Goal: Task Accomplishment & Management: Manage account settings

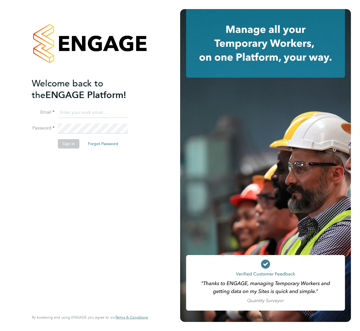
type input "[EMAIL_ADDRESS][DOMAIN_NAME]"
click at [68, 147] on button "Sign In" at bounding box center [69, 143] width 22 height 9
click at [68, 147] on div "Sorry, we are having problems connecting to our services." at bounding box center [90, 165] width 180 height 331
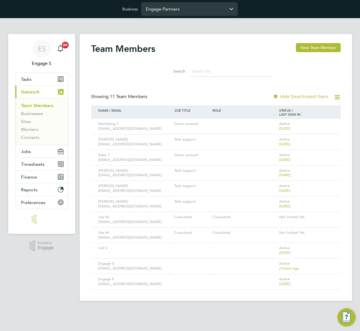
click at [189, 12] on input "Engage Partners" at bounding box center [189, 8] width 96 height 13
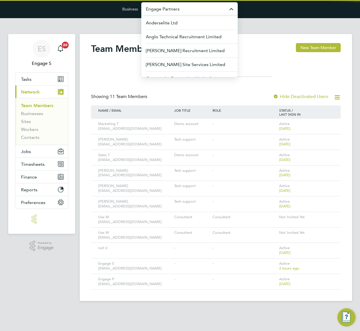
click at [197, 7] on input "Engage Partners" at bounding box center [189, 8] width 96 height 13
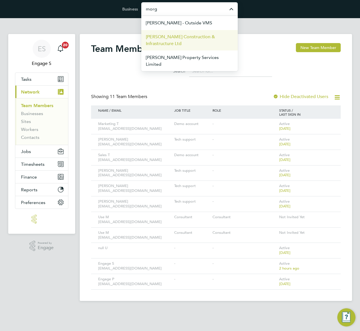
click at [196, 35] on span "[PERSON_NAME] Construction & Infrastructure Ltd" at bounding box center [189, 40] width 87 height 14
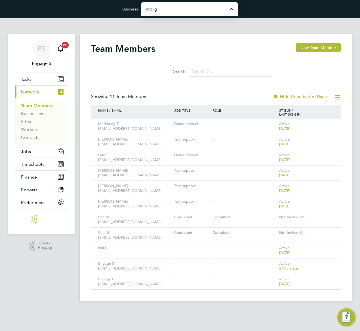
type input "[PERSON_NAME] Construction & Infrastructure Ltd"
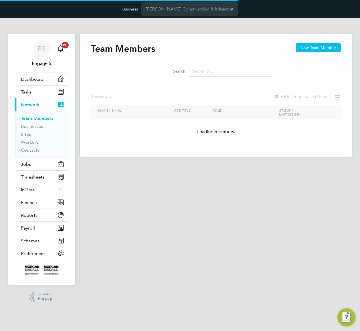
click at [215, 72] on input at bounding box center [230, 71] width 83 height 11
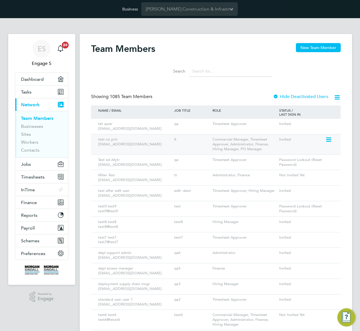
click at [329, 141] on icon at bounding box center [328, 139] width 6 height 7
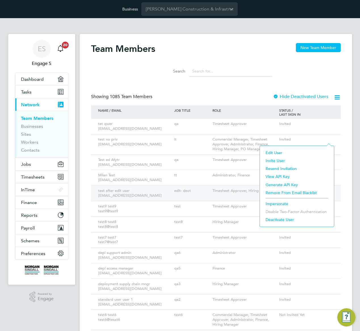
click at [224, 198] on div "test after edit user editryr@gmail.com edit- deot Timesheet Approver, Hiring Ma…" at bounding box center [216, 194] width 250 height 16
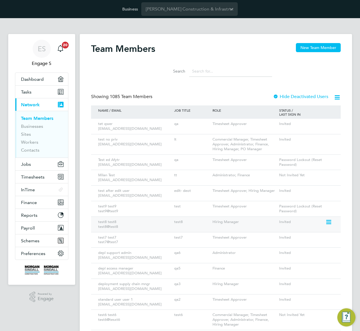
click at [330, 221] on icon at bounding box center [328, 222] width 6 height 7
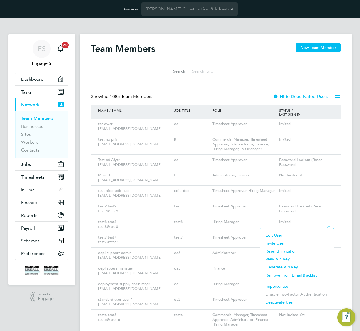
click at [271, 235] on li "Edit User" at bounding box center [297, 235] width 68 height 8
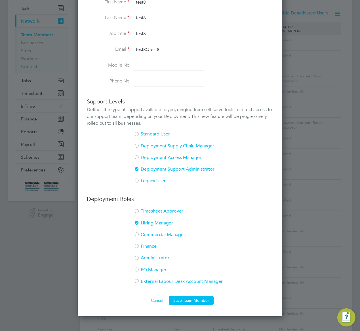
scroll to position [86, 0]
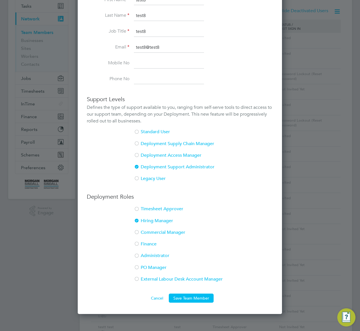
click at [139, 256] on div at bounding box center [137, 257] width 6 height 6
click at [203, 296] on button "Save Team Member" at bounding box center [191, 298] width 45 height 9
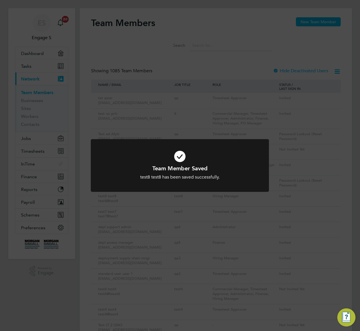
scroll to position [0, 0]
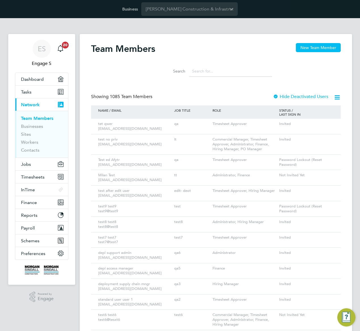
click at [328, 140] on icon at bounding box center [328, 139] width 6 height 7
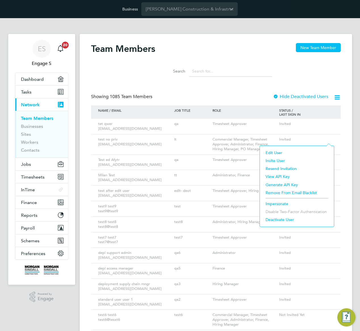
click at [275, 204] on li "Impersonate" at bounding box center [297, 204] width 68 height 8
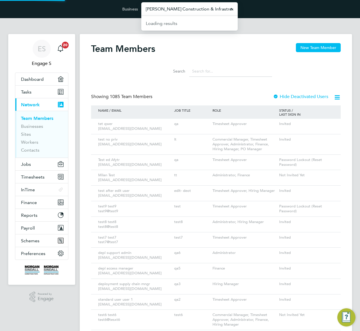
click at [185, 7] on input "[PERSON_NAME] Construction & Infrastructure Ltd" at bounding box center [189, 8] width 96 height 13
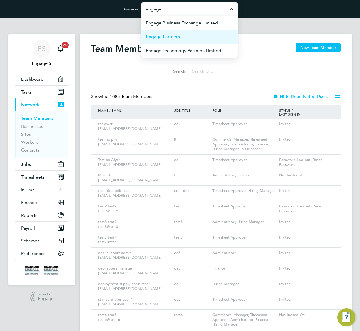
click at [191, 36] on li "Engage Partners" at bounding box center [189, 37] width 96 height 14
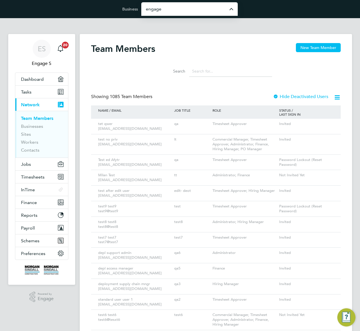
type input "Engage Partners"
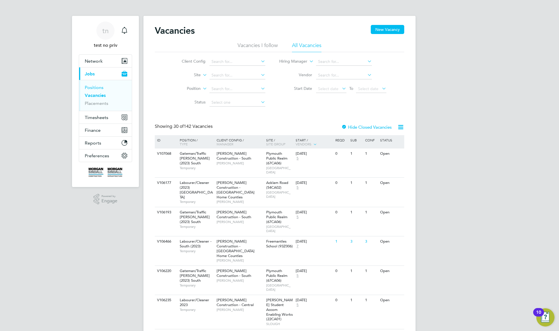
click at [97, 86] on link "Positions" at bounding box center [94, 87] width 19 height 5
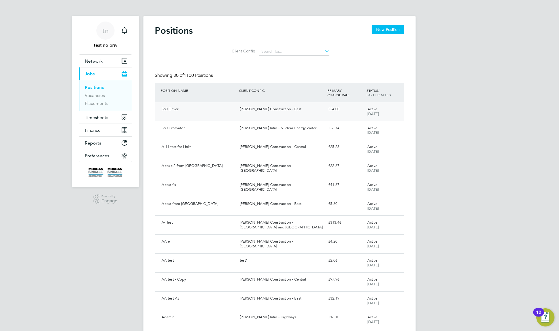
click at [262, 108] on div "Morgan Sindall Construction - East" at bounding box center [282, 109] width 88 height 9
click at [264, 116] on div "360 Driver Morgan Sindall Construction - East £24.00 Active 03 Sep 2025" at bounding box center [280, 111] width 250 height 19
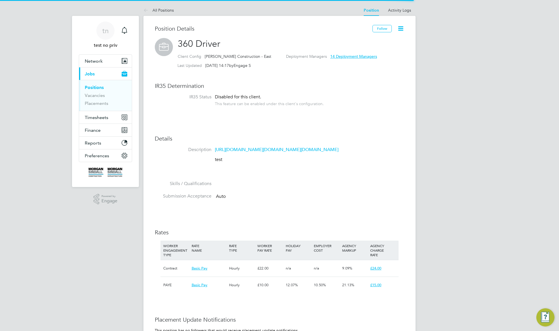
scroll to position [17, 38]
click at [258, 163] on p "test" at bounding box center [286, 160] width 142 height 6
click at [261, 153] on link "[URL][DOMAIN_NAME][DOMAIN_NAME][DOMAIN_NAME]" at bounding box center [277, 150] width 124 height 6
click at [384, 55] on div "Client Config Morgan Sindall Construction - East Deployment Managers 14 Deploym…" at bounding box center [291, 57] width 227 height 9
click at [399, 13] on li "Activity Logs" at bounding box center [399, 10] width 23 height 11
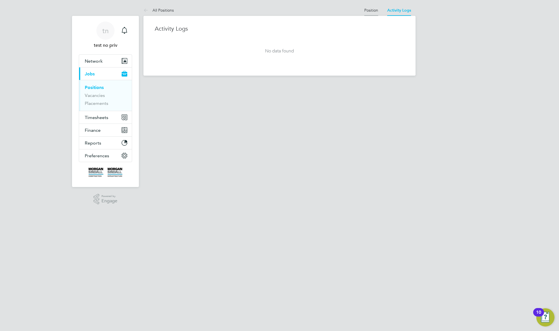
click at [371, 10] on link "Position" at bounding box center [371, 10] width 14 height 5
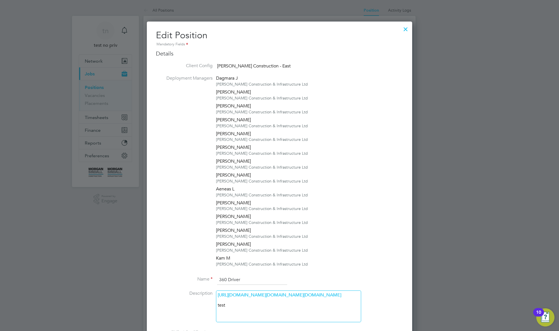
scroll to position [258, 0]
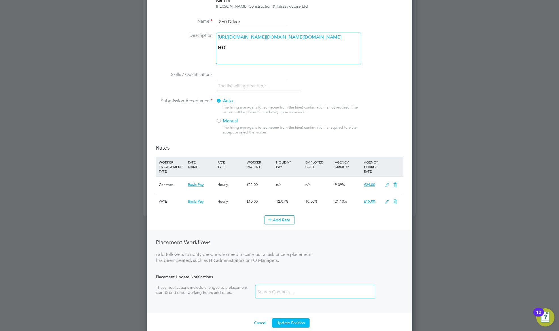
click at [242, 64] on div "https://www.bing.com/images/search?view=detailV2&ccid=CEoASDhI&id=393EB53EA4AA2…" at bounding box center [288, 49] width 145 height 32
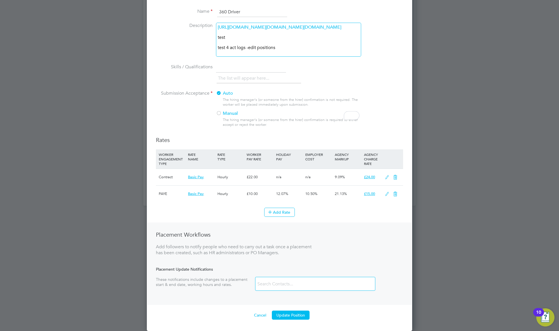
scroll to position [333, 0]
click at [300, 315] on button "Update Position" at bounding box center [291, 315] width 38 height 9
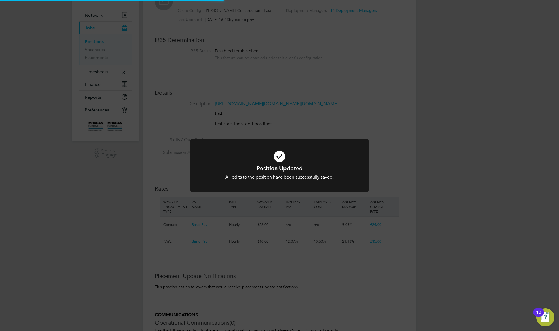
scroll to position [0, 0]
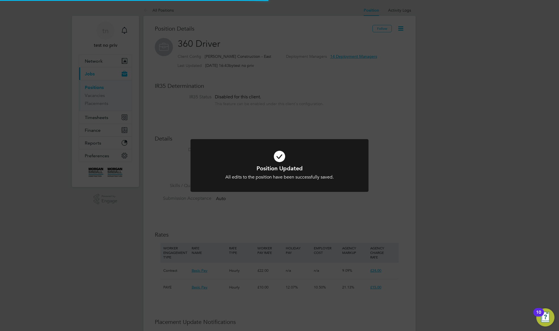
click at [402, 110] on div "Position Updated All edits to the position have been successfully saved. Cancel…" at bounding box center [279, 165] width 559 height 331
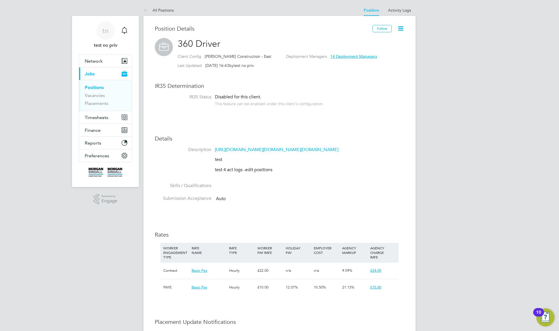
click at [402, 17] on div "Position Details Follow 360 Driver Client Config Morgan Sindall Construction - …" at bounding box center [280, 246] width 272 height 460
click at [401, 12] on link "Activity Logs" at bounding box center [399, 10] width 23 height 5
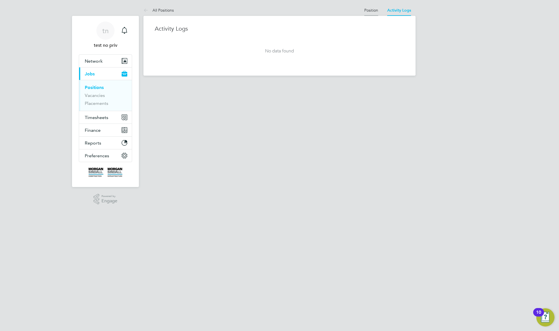
click at [368, 11] on link "Position" at bounding box center [371, 10] width 14 height 5
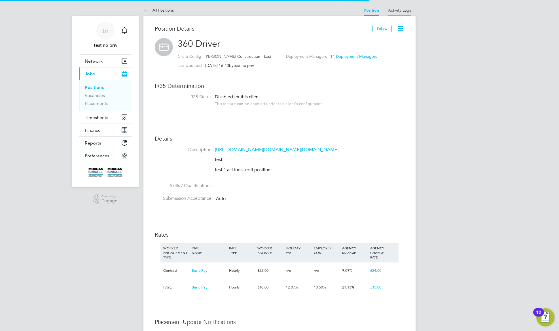
click at [404, 9] on link "Activity Logs" at bounding box center [399, 10] width 23 height 5
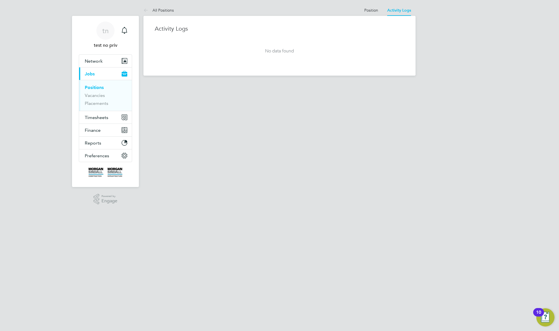
click at [360, 10] on at-navigation-tab "Position" at bounding box center [371, 9] width 23 height 5
click at [369, 9] on link "Position" at bounding box center [371, 10] width 14 height 5
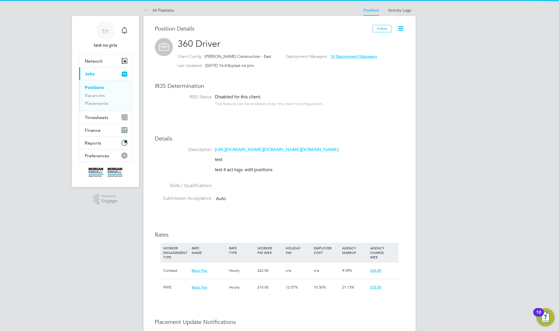
click at [404, 26] on icon at bounding box center [400, 28] width 7 height 7
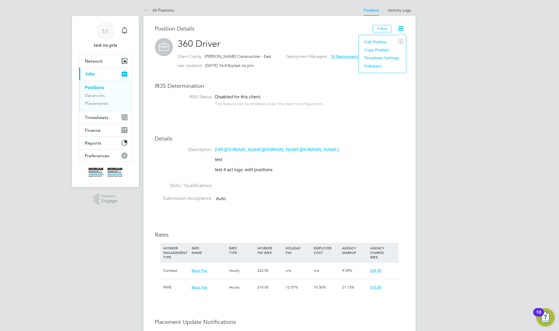
click at [374, 50] on li "Copy Position" at bounding box center [383, 50] width 42 height 8
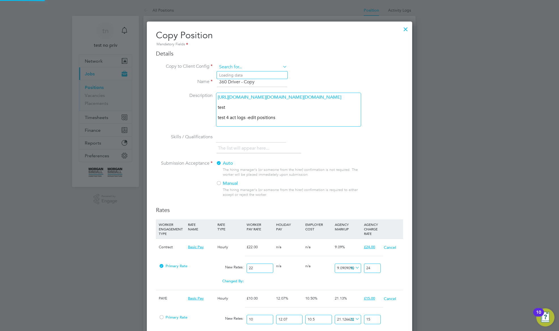
click at [264, 68] on input at bounding box center [252, 67] width 70 height 9
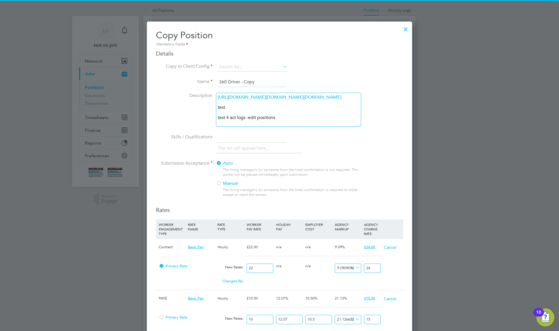
click at [258, 118] on li "Morgan Sindall Construction - Yorkshire and North East" at bounding box center [294, 122] width 155 height 8
type input "Morgan Sindall Construction - Yorkshire and North East"
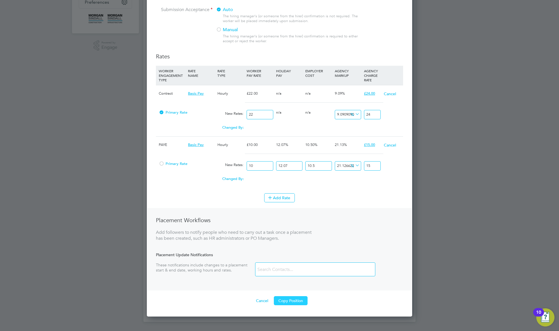
click at [291, 305] on button "Copy Position" at bounding box center [291, 300] width 34 height 9
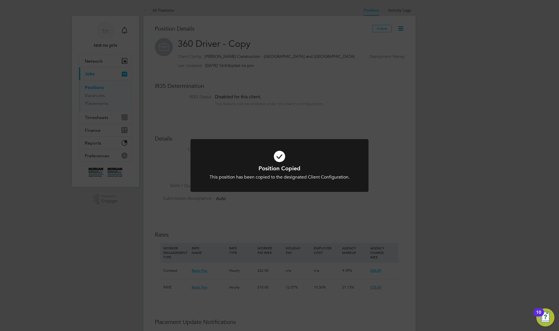
click at [367, 96] on div "Position Copied This position has been copied to the designated Client Configur…" at bounding box center [279, 165] width 559 height 331
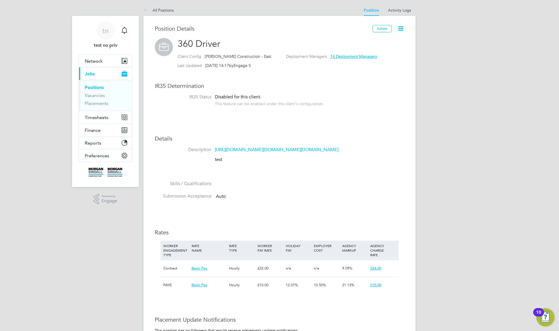
scroll to position [17, 38]
click at [296, 34] on div "Position Details" at bounding box center [264, 31] width 218 height 13
click at [399, 9] on link "Activity Logs" at bounding box center [399, 10] width 23 height 5
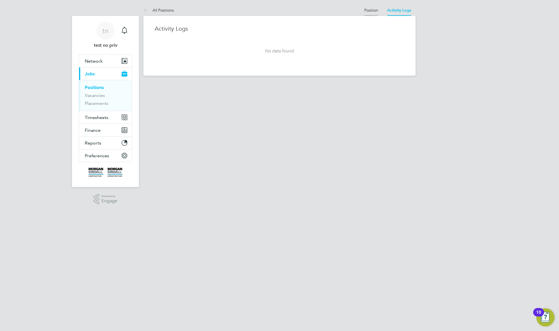
click at [367, 10] on link "Position" at bounding box center [371, 10] width 14 height 5
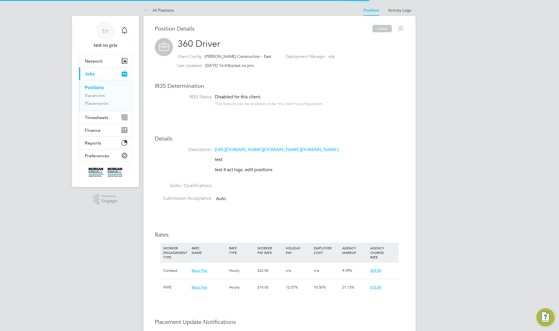
scroll to position [17, 38]
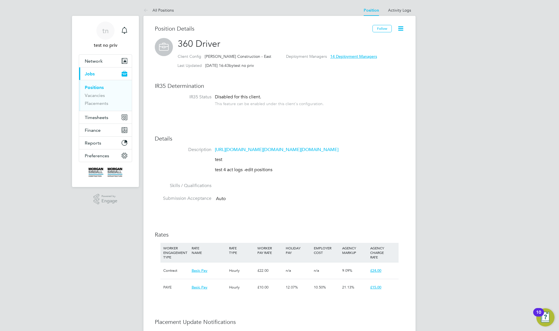
click at [399, 29] on icon at bounding box center [400, 28] width 7 height 7
click at [373, 40] on li "Edit Position e" at bounding box center [383, 42] width 42 height 8
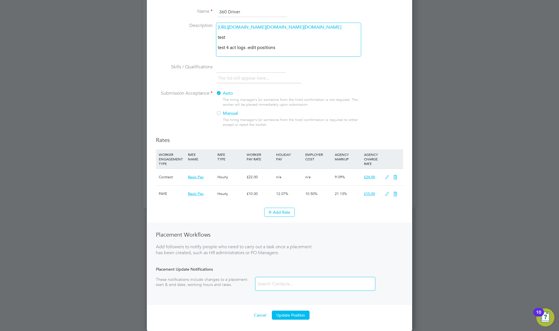
scroll to position [333, 0]
click at [293, 286] on input at bounding box center [290, 284] width 68 height 10
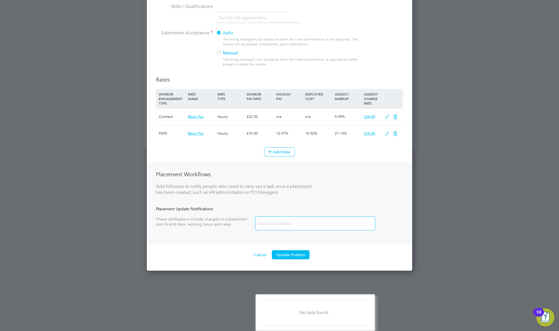
click at [277, 196] on div "Add followers to notify people who need to carry out a task once a placement ha…" at bounding box center [234, 190] width 156 height 12
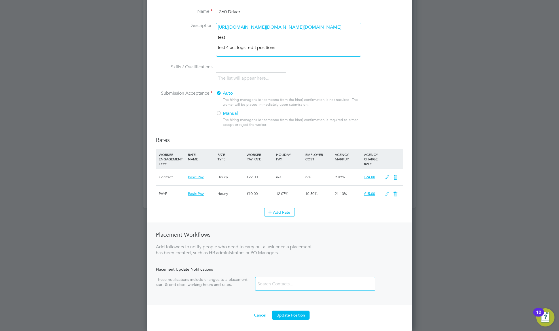
click at [396, 193] on icon at bounding box center [395, 194] width 7 height 5
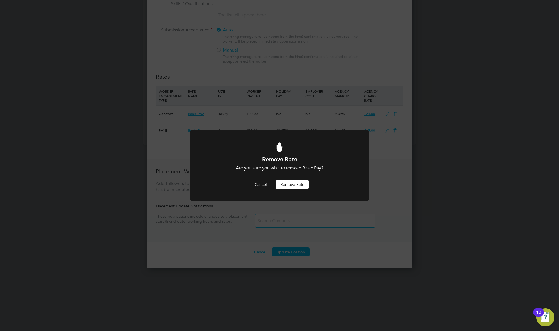
scroll to position [0, 0]
click at [296, 185] on button "Remove rate" at bounding box center [292, 184] width 33 height 9
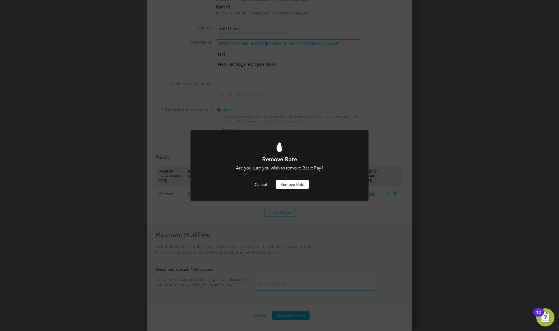
scroll to position [626, 266]
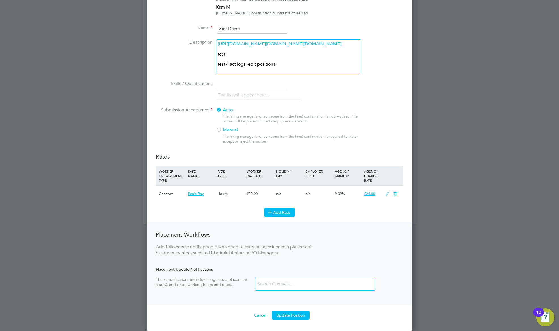
click at [278, 212] on button "Add Rate" at bounding box center [279, 212] width 31 height 9
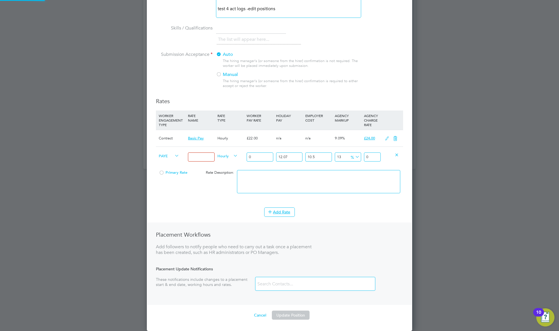
scroll to position [682, 266]
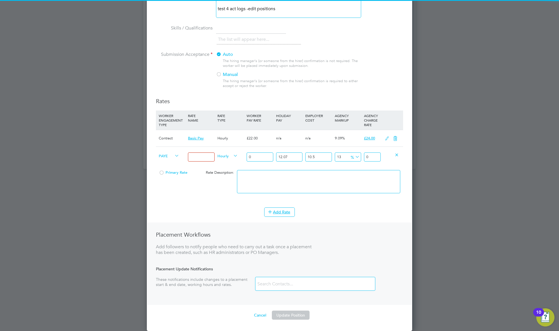
drag, startPoint x: 201, startPoint y: 215, endPoint x: 169, endPoint y: 209, distance: 32.4
click at [200, 162] on input at bounding box center [201, 157] width 26 height 9
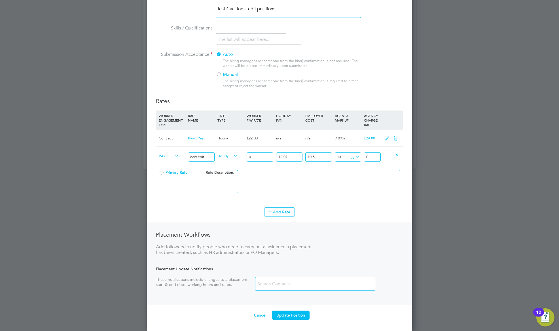
type input "new edit"
click at [264, 162] on input "0" at bounding box center [260, 157] width 26 height 9
type input "03"
type input "4.198086165"
type input "033"
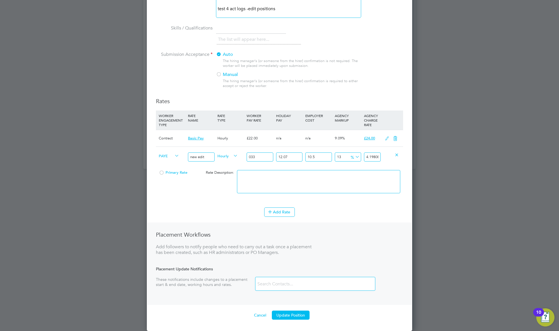
type input "46.178947815"
type input "033"
click at [294, 319] on button "Update Position" at bounding box center [291, 315] width 38 height 9
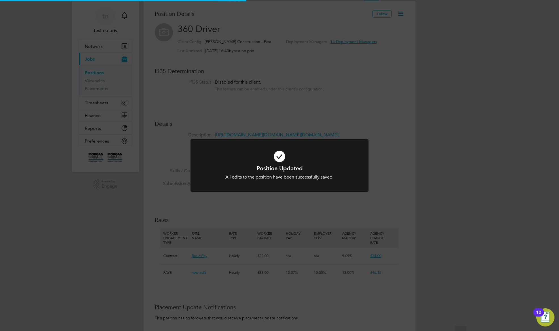
scroll to position [0, 0]
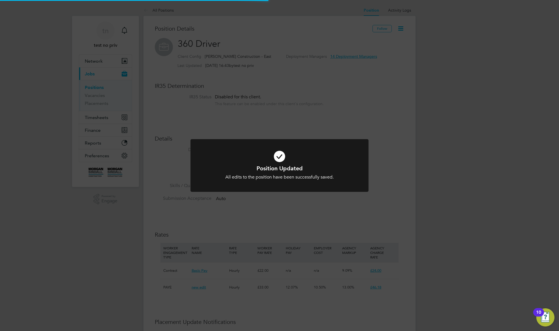
click at [411, 128] on div "Position Updated All edits to the position have been successfully saved. Cancel…" at bounding box center [279, 165] width 559 height 331
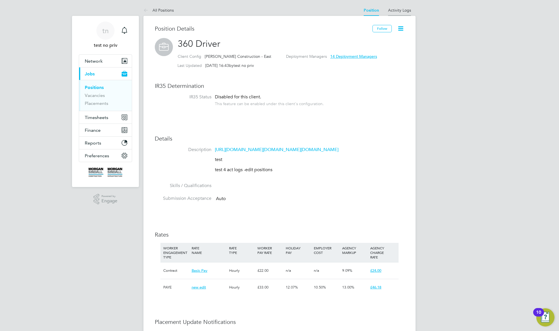
click at [402, 12] on li "Activity Logs" at bounding box center [399, 10] width 23 height 11
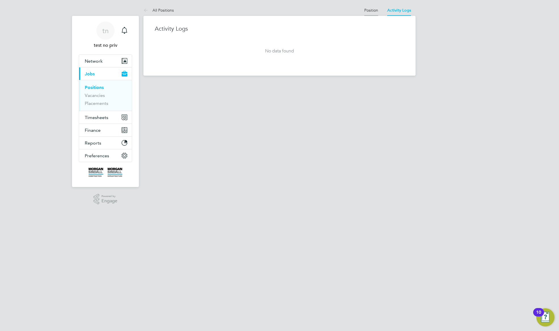
click at [368, 11] on link "Position" at bounding box center [371, 10] width 14 height 5
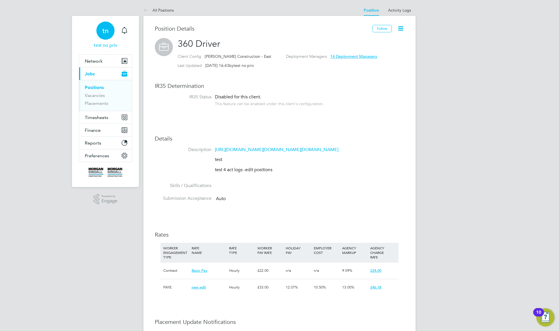
click at [110, 29] on div "tn" at bounding box center [105, 31] width 18 height 18
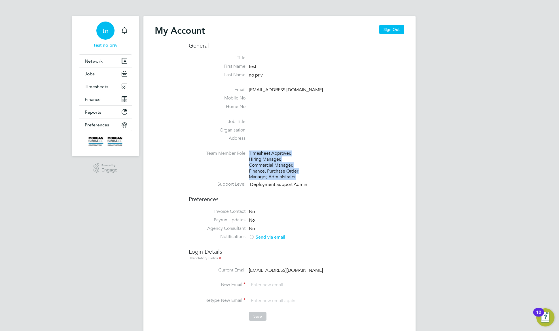
drag, startPoint x: 308, startPoint y: 176, endPoint x: 243, endPoint y: 157, distance: 68.0
click at [243, 157] on li "Team Member Role Timesheet Approver, Hiring Manager, Commercial Manager, Financ…" at bounding box center [297, 166] width 216 height 31
click at [92, 73] on span "Jobs" at bounding box center [90, 73] width 10 height 5
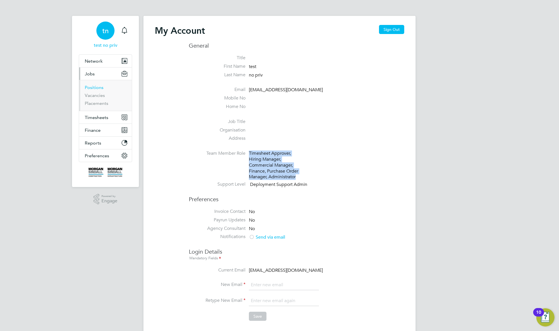
click at [97, 87] on link "Positions" at bounding box center [94, 87] width 19 height 5
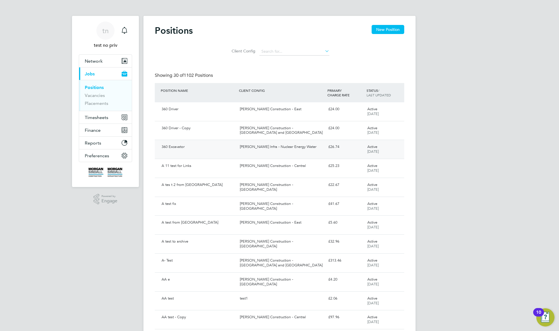
click at [396, 149] on div "360 Excavator Morgan Sindall Infra - Nuclear Energy Water £26.74 Active 08 Aug …" at bounding box center [280, 149] width 250 height 19
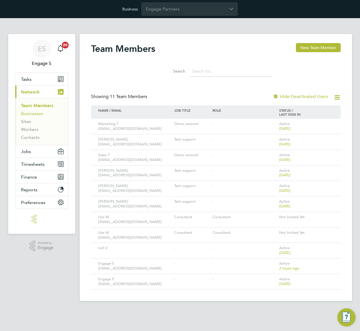
click at [32, 113] on link "Businesses" at bounding box center [32, 113] width 22 height 5
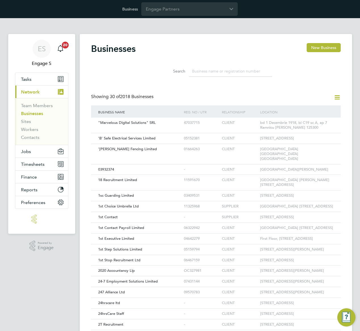
click at [212, 74] on input at bounding box center [230, 71] width 83 height 11
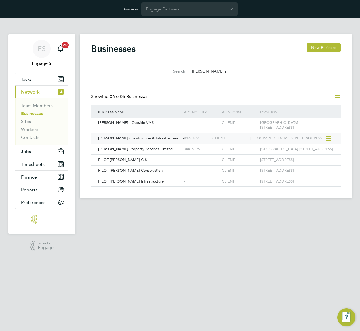
type input "[PERSON_NAME] sin"
click at [177, 140] on span "[PERSON_NAME] Construction & Infrastructure Ltd" at bounding box center [141, 138] width 87 height 5
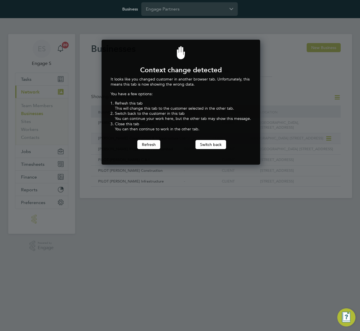
scroll to position [125, 157]
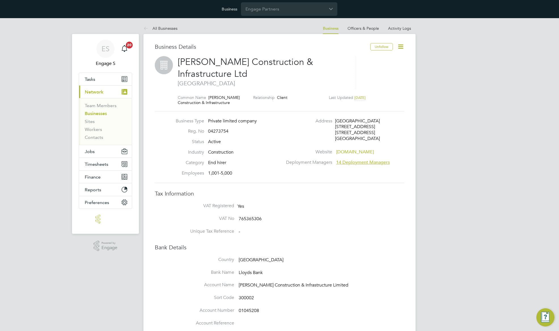
click at [402, 48] on icon at bounding box center [400, 46] width 7 height 7
click at [376, 104] on li "Enterprise Settings" at bounding box center [381, 103] width 44 height 8
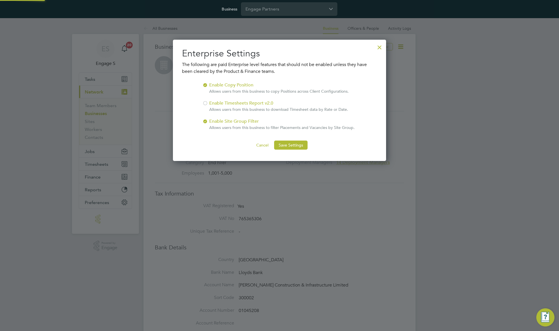
scroll to position [122, 214]
click at [259, 144] on button "Cancel" at bounding box center [262, 145] width 21 height 9
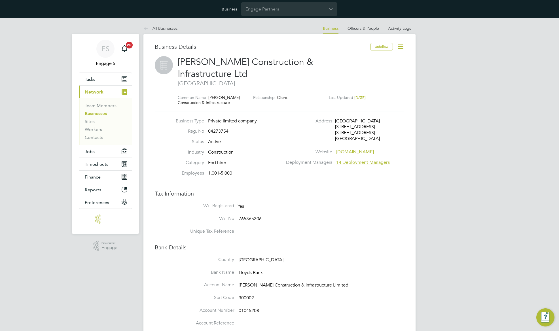
click at [397, 49] on icon at bounding box center [400, 46] width 7 height 7
click at [391, 59] on li "Notification Settings" at bounding box center [381, 60] width 44 height 8
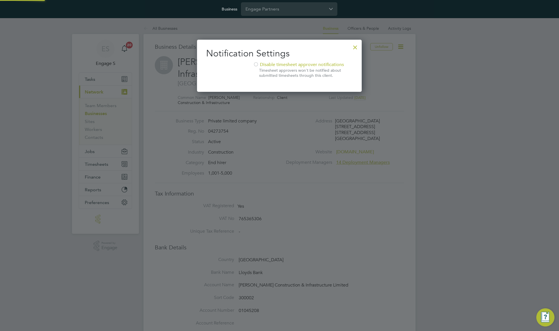
scroll to position [52, 165]
click at [362, 45] on div at bounding box center [279, 165] width 559 height 331
click at [357, 47] on div at bounding box center [355, 46] width 10 height 10
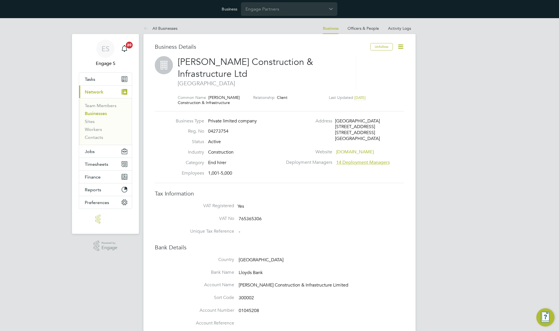
click at [399, 45] on icon at bounding box center [400, 46] width 7 height 7
click at [380, 94] on li "Finance Settings" at bounding box center [381, 95] width 44 height 8
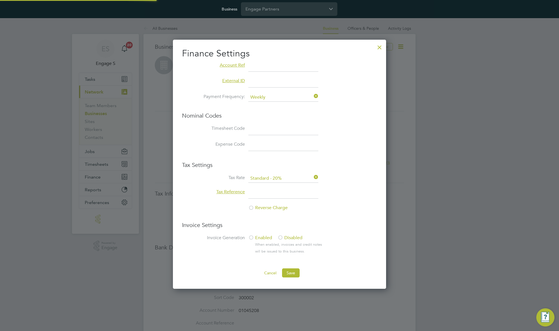
scroll to position [250, 214]
click at [380, 47] on div at bounding box center [380, 46] width 10 height 10
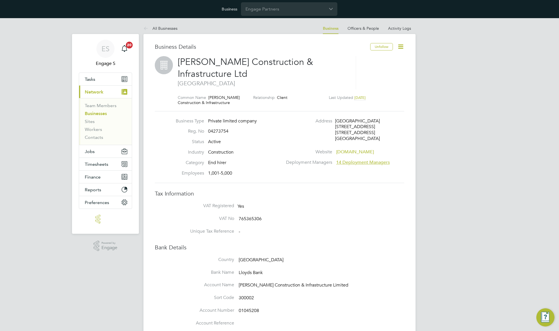
click at [403, 46] on icon at bounding box center [400, 46] width 7 height 7
click at [91, 149] on span "Jobs" at bounding box center [90, 151] width 10 height 5
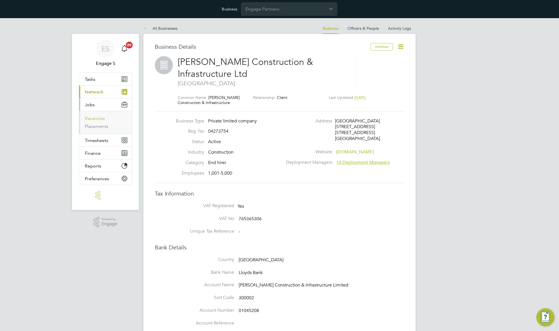
click at [94, 121] on link "Vacancies" at bounding box center [95, 118] width 20 height 5
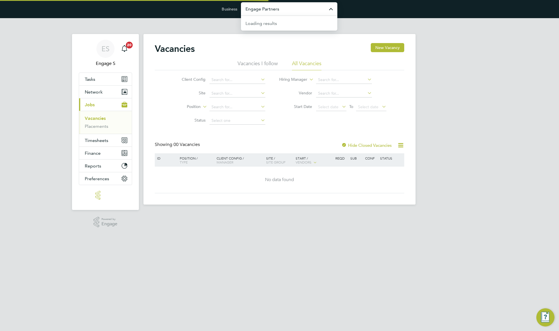
click at [270, 9] on input "Engage Partners" at bounding box center [289, 8] width 96 height 13
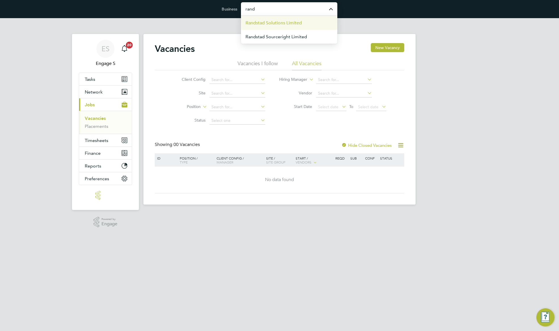
click at [288, 26] on span "Randstad Solutions Limited" at bounding box center [274, 23] width 56 height 7
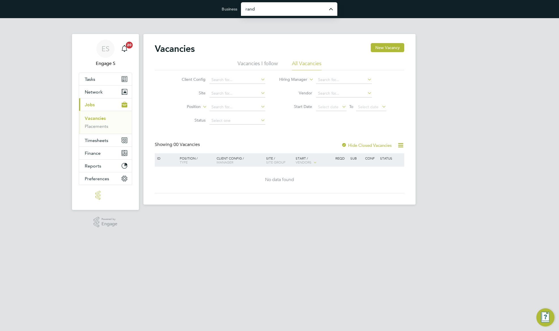
type input "Randstad Solutions Limited"
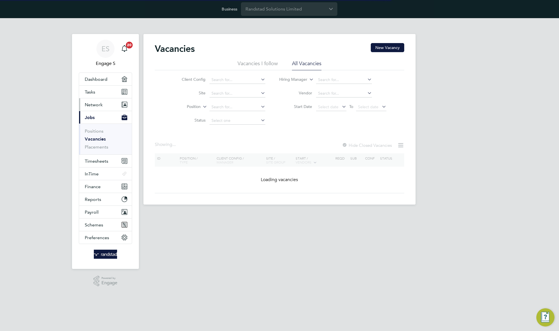
click at [94, 104] on span "Network" at bounding box center [94, 104] width 18 height 5
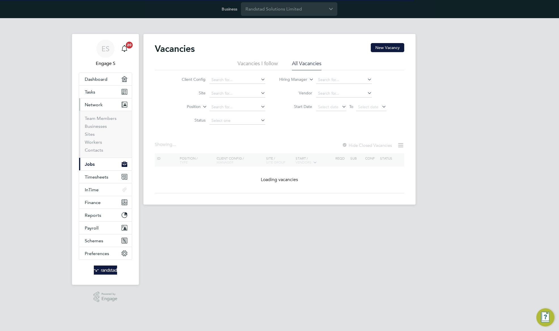
click at [94, 168] on button "Current page: Jobs" at bounding box center [105, 164] width 53 height 12
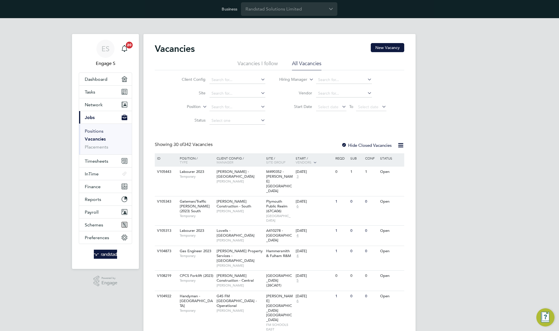
click at [93, 130] on link "Positions" at bounding box center [94, 130] width 19 height 5
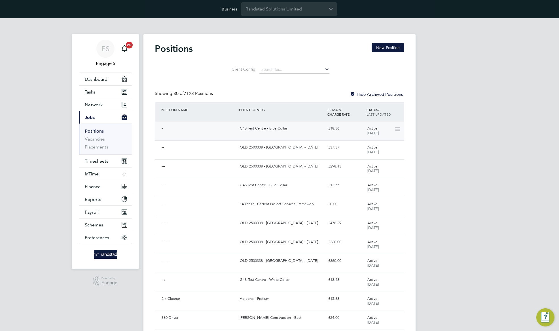
click at [253, 132] on div "G4S Test Centre - Blue Collar" at bounding box center [282, 128] width 88 height 9
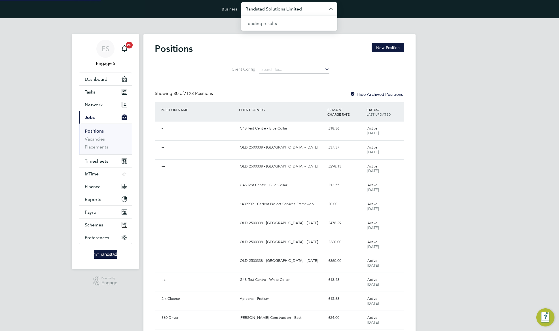
click at [313, 11] on input "Randstad Solutions Limited" at bounding box center [289, 8] width 96 height 13
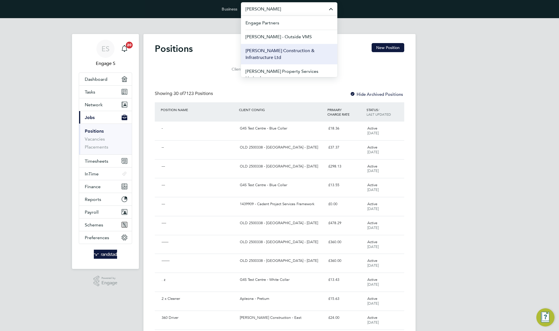
click at [290, 51] on span "[PERSON_NAME] Construction & Infrastructure Ltd" at bounding box center [289, 54] width 87 height 14
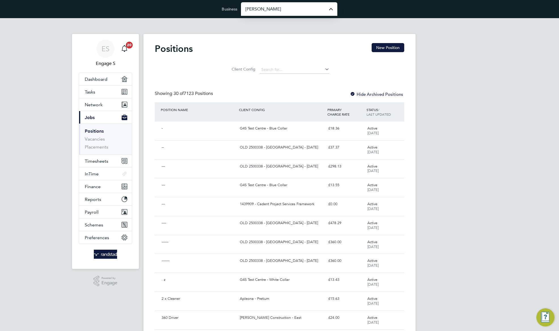
type input "[PERSON_NAME] Construction & Infrastructure Ltd"
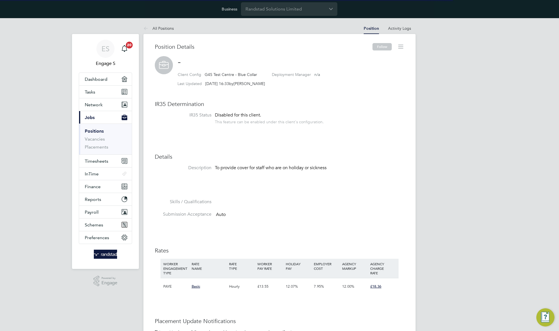
scroll to position [17, 38]
click at [401, 45] on icon at bounding box center [400, 46] width 7 height 7
click at [399, 27] on link "Activity Logs" at bounding box center [399, 28] width 23 height 5
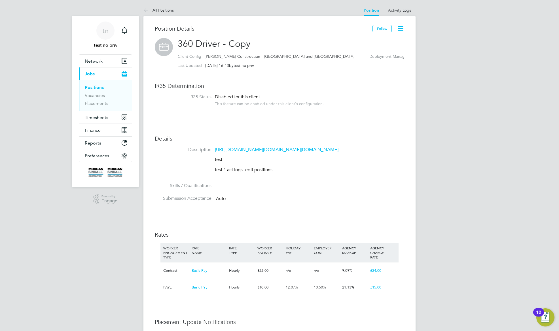
scroll to position [17, 38]
click at [162, 11] on link "All Positions" at bounding box center [159, 10] width 30 height 5
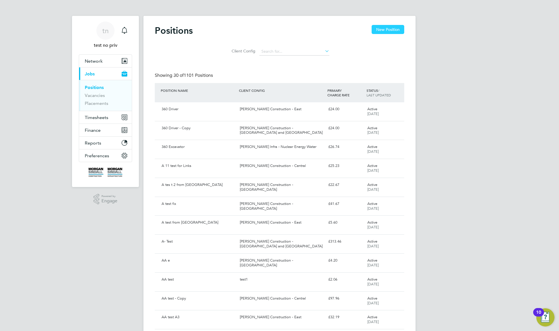
click at [383, 31] on button "New Position" at bounding box center [388, 29] width 33 height 9
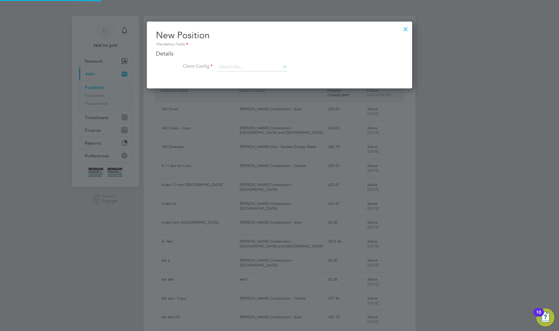
scroll to position [67, 266]
click at [275, 106] on li "[PERSON_NAME] Construction - [GEOGRAPHIC_DATA]" at bounding box center [294, 106] width 155 height 8
type input "[PERSON_NAME] Construction - [GEOGRAPHIC_DATA]"
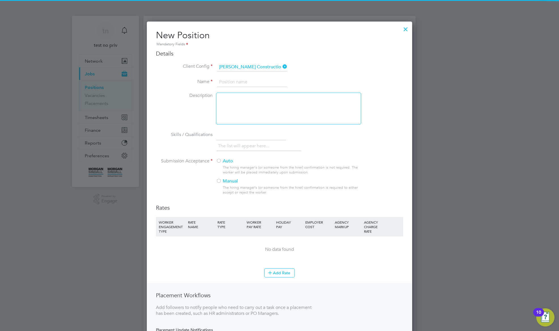
click at [253, 82] on input at bounding box center [252, 82] width 70 height 10
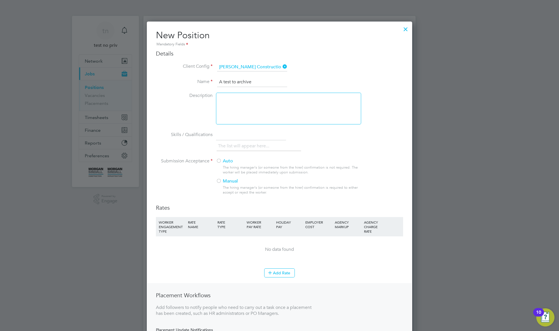
type input "A test to archive"
click at [326, 109] on div at bounding box center [288, 109] width 145 height 32
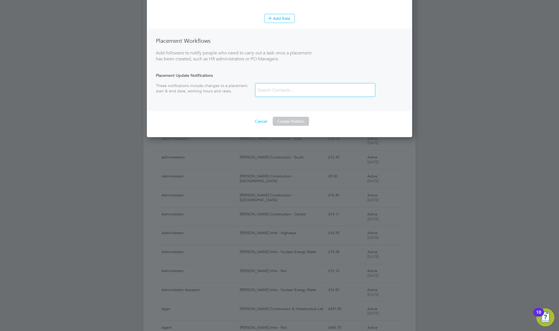
scroll to position [258, 0]
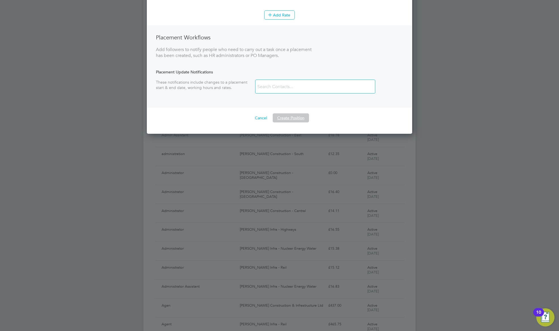
click at [299, 121] on button "Create Position" at bounding box center [291, 117] width 36 height 9
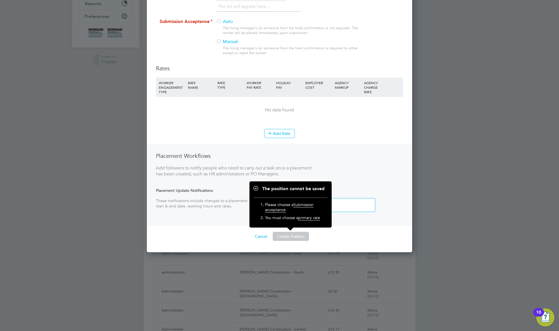
scroll to position [42, 0]
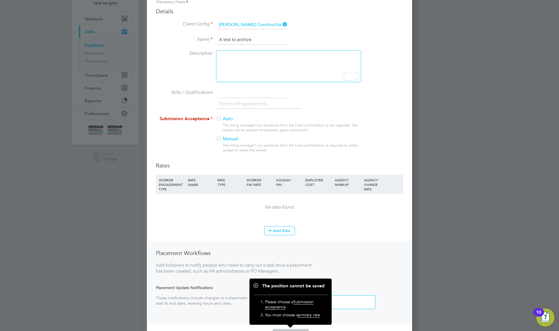
click at [228, 119] on label "Auto" at bounding box center [286, 119] width 140 height 6
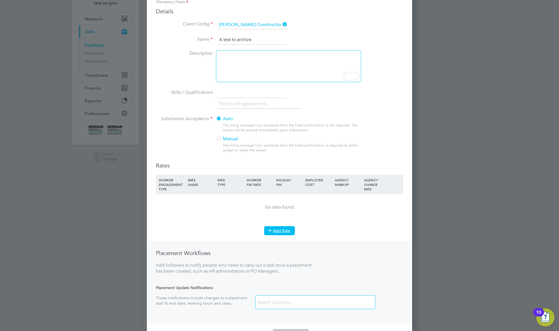
click at [275, 230] on button "Add Rate" at bounding box center [279, 230] width 31 height 9
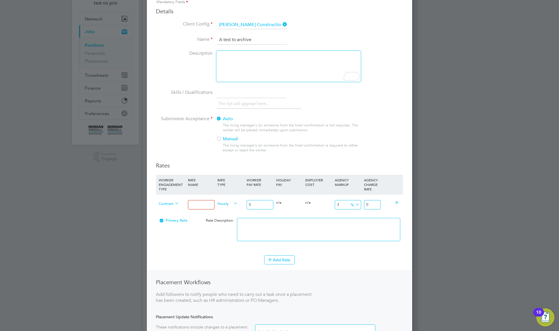
click at [203, 206] on input at bounding box center [201, 204] width 26 height 9
type input "ter"
click at [256, 203] on input "0" at bounding box center [260, 204] width 26 height 9
type input "03"
type input "3.09"
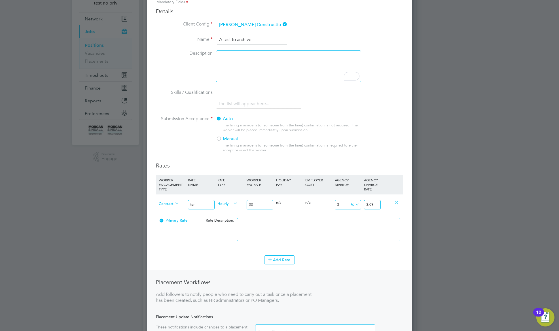
type input "032"
type input "32.96"
type input "032"
click at [325, 269] on li "Add Rate" at bounding box center [279, 263] width 247 height 15
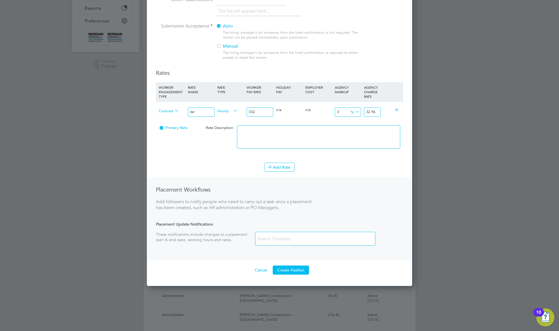
scroll to position [235, 0]
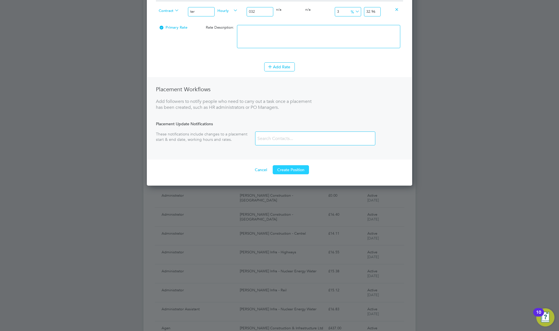
click at [286, 170] on button "Create Position" at bounding box center [291, 169] width 36 height 9
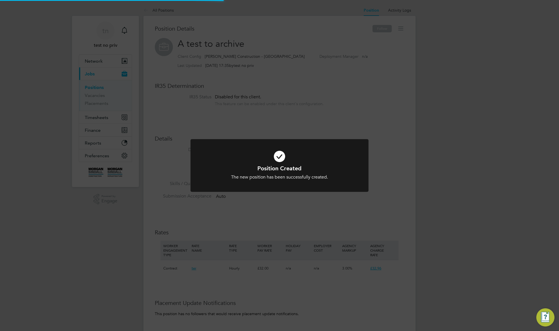
scroll to position [17, 38]
click at [421, 190] on div "Position Created The new position has been successfully created. Cancel Okay" at bounding box center [279, 165] width 559 height 331
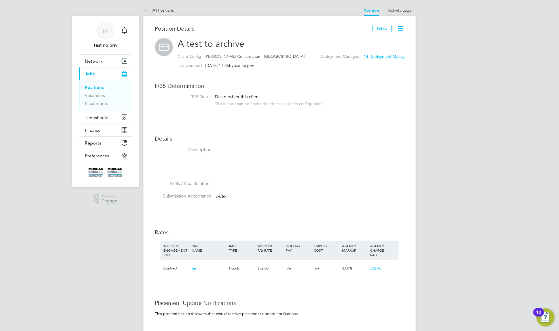
click at [404, 25] on icon at bounding box center [400, 28] width 7 height 7
click at [400, 11] on link "Activity Logs" at bounding box center [399, 10] width 23 height 5
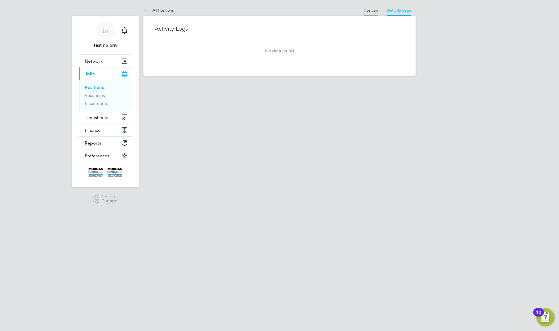
click at [364, 11] on link "Position" at bounding box center [371, 10] width 14 height 5
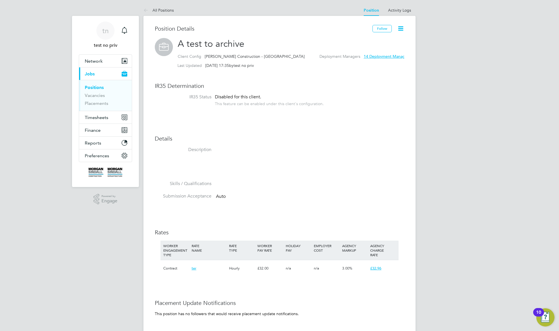
scroll to position [17, 38]
click at [401, 28] on icon at bounding box center [400, 28] width 7 height 7
click at [416, 19] on div "tn test no priv Notifications Applications: Network Team Members Businesses Sit…" at bounding box center [279, 233] width 559 height 466
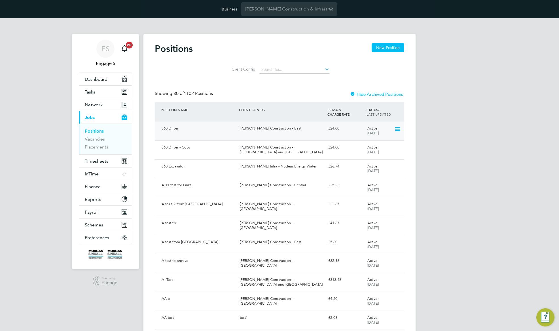
click at [397, 128] on icon at bounding box center [398, 129] width 6 height 7
click at [382, 143] on li "Archive Position" at bounding box center [382, 142] width 36 height 8
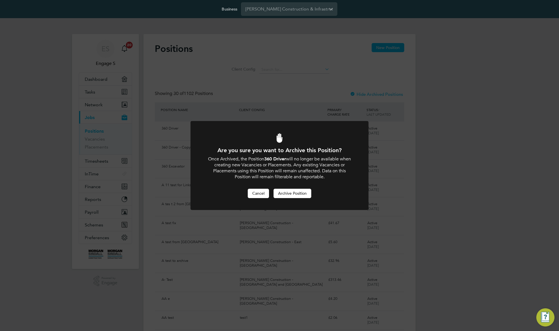
click at [255, 193] on button "Cancel" at bounding box center [258, 193] width 21 height 9
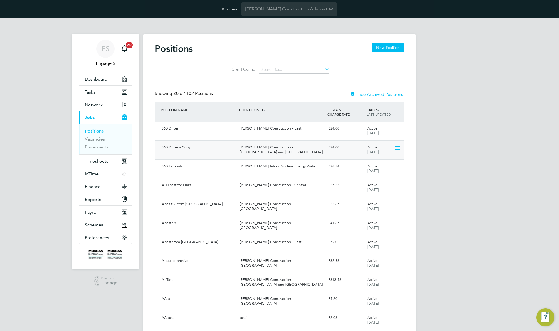
click at [399, 146] on icon at bounding box center [398, 148] width 6 height 7
click at [378, 160] on li "Archive Position" at bounding box center [382, 161] width 36 height 8
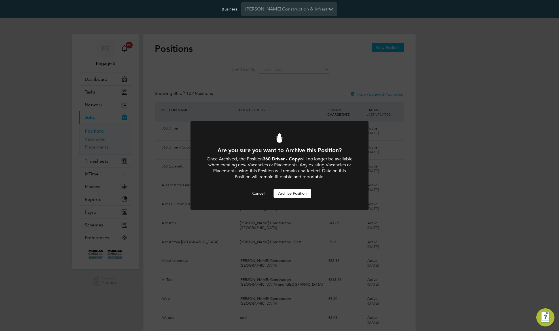
click at [288, 195] on button "Archive Position" at bounding box center [293, 193] width 38 height 9
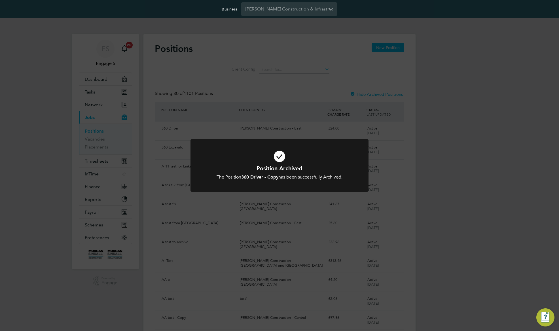
click at [359, 97] on div "Position Archived The Position 360 Driver - Copy has been successfully Archived…" at bounding box center [279, 165] width 559 height 331
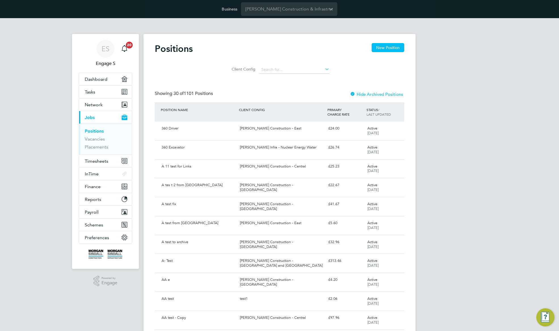
click at [352, 93] on div at bounding box center [353, 95] width 6 height 6
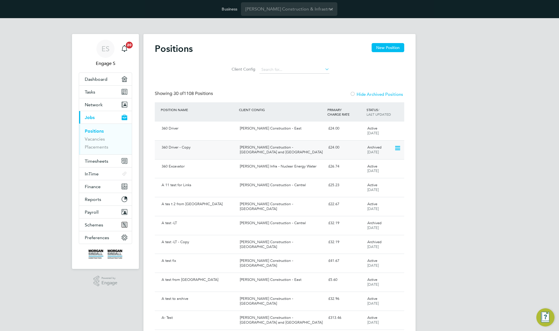
click at [293, 150] on div "[PERSON_NAME] Construction - [GEOGRAPHIC_DATA] and [GEOGRAPHIC_DATA]" at bounding box center [282, 150] width 88 height 14
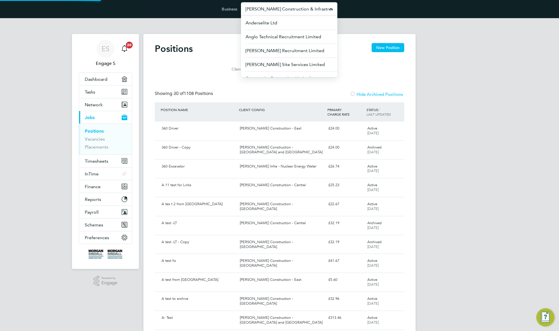
click at [282, 9] on input "[PERSON_NAME] Construction & Infrastructure Ltd" at bounding box center [289, 8] width 96 height 13
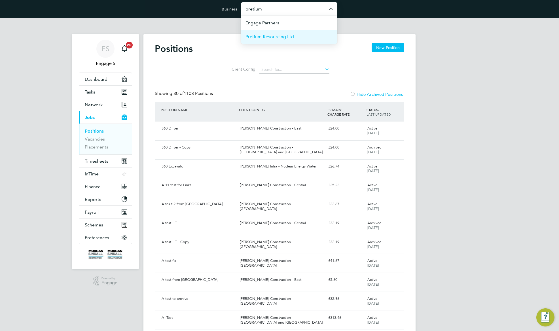
click at [284, 39] on span "Pretium Resourcing Ltd" at bounding box center [270, 36] width 49 height 7
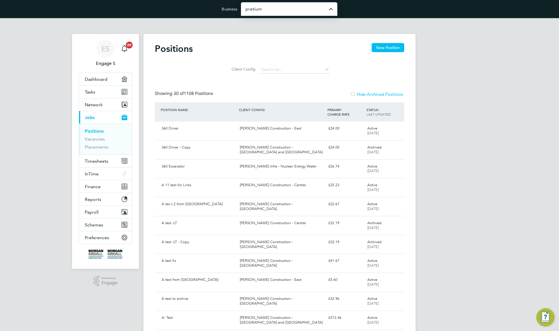
type input "Pretium Resourcing Ltd"
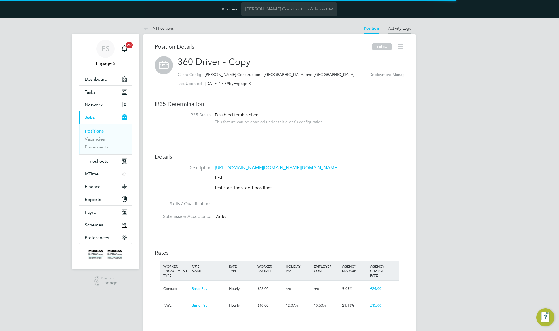
scroll to position [17, 38]
click at [406, 28] on link "Activity Logs" at bounding box center [399, 28] width 23 height 5
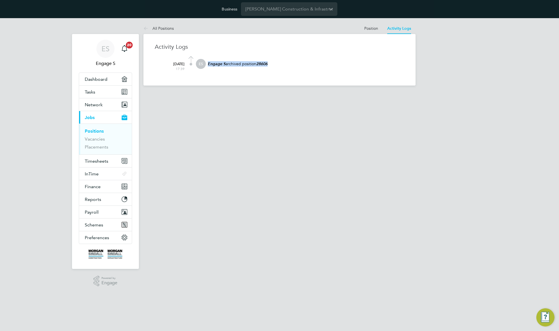
drag, startPoint x: 271, startPoint y: 63, endPoint x: 220, endPoint y: 59, distance: 51.8
click at [220, 59] on div "Engage S archived position 28606" at bounding box center [305, 66] width 197 height 15
click at [248, 62] on p "Engage S archived position 28606" at bounding box center [305, 63] width 197 height 5
drag, startPoint x: 290, startPoint y: 76, endPoint x: 164, endPoint y: 25, distance: 136.3
click at [164, 25] on div "All Positions Position Activity Logs Position Activity Logs All Positions Activ…" at bounding box center [280, 54] width 272 height 63
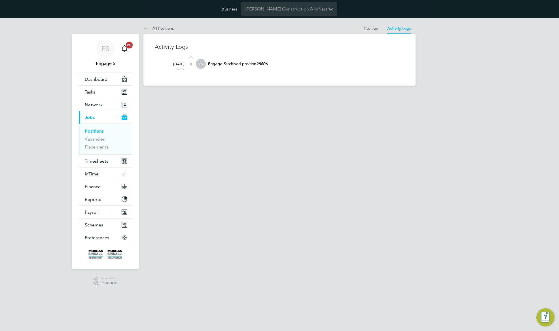
click at [371, 76] on div "Activity Logs 15 Sep 2025 17:39 ES Engage S archived position 28606" at bounding box center [280, 60] width 272 height 52
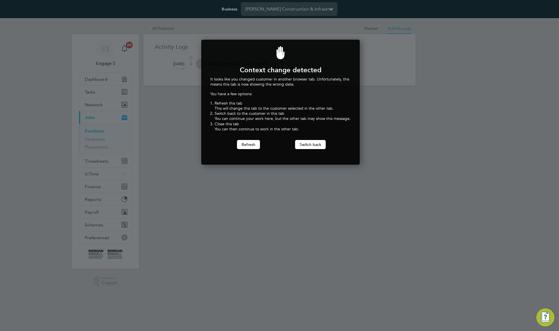
scroll to position [125, 157]
click at [305, 145] on button "Switch back" at bounding box center [310, 144] width 31 height 9
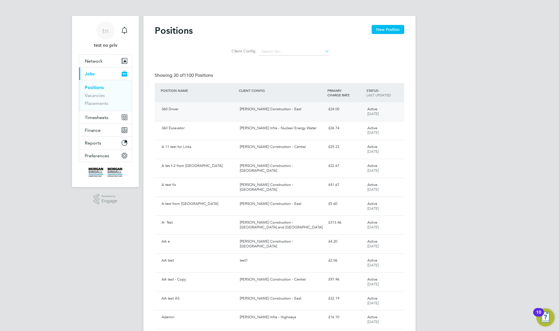
click at [393, 108] on div "Active [DATE]" at bounding box center [379, 112] width 29 height 14
click at [294, 56] on li "Client Config" at bounding box center [280, 52] width 114 height 14
click at [297, 51] on input at bounding box center [295, 52] width 70 height 8
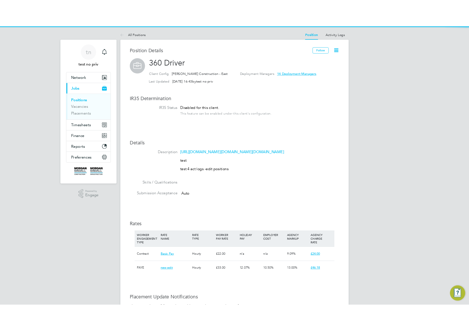
scroll to position [17, 38]
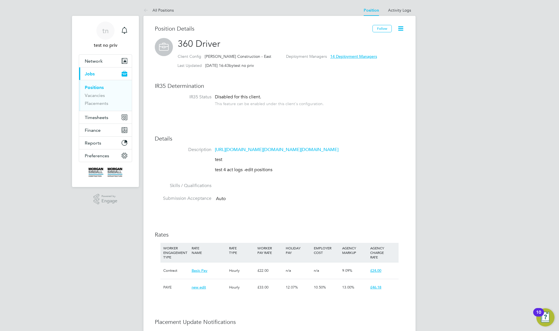
click at [400, 28] on icon at bounding box center [400, 28] width 7 height 7
click at [16, 9] on div "tn test no priv Notifications Applications: Network Team Members Businesses Sit…" at bounding box center [279, 242] width 559 height 485
click at [325, 17] on div "Position Details Follow 360 Driver Client Config [PERSON_NAME] Construction - E…" at bounding box center [280, 246] width 272 height 460
click at [244, 22] on div "Position Details Follow 360 Driver Client Config [PERSON_NAME] Construction - E…" at bounding box center [280, 246] width 272 height 460
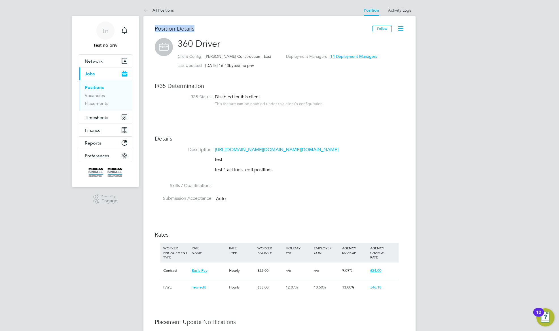
click at [244, 22] on div "Position Details Follow 360 Driver Client Config [PERSON_NAME] Construction - E…" at bounding box center [280, 246] width 272 height 460
click at [274, 25] on h3 "Position Details" at bounding box center [264, 28] width 218 height 7
click at [399, 26] on icon at bounding box center [400, 28] width 7 height 7
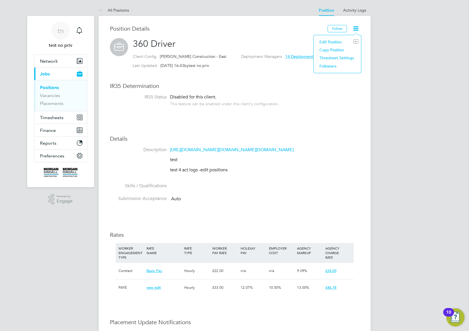
click at [180, 46] on h2 "360 Driver Client Config [PERSON_NAME] Construction - East Deployment Managers …" at bounding box center [235, 54] width 250 height 33
click at [180, 46] on h2 "360 Driver Client Config Morgan Sindall Construction - East Deployment Managers…" at bounding box center [235, 54] width 250 height 33
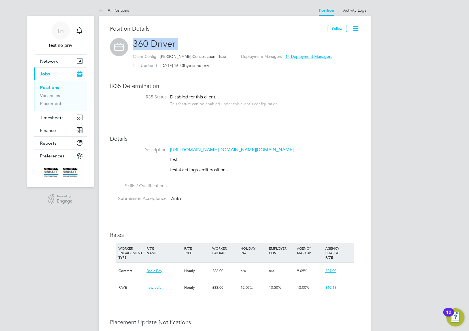
click at [180, 46] on h2 "360 Driver Client Config Morgan Sindall Construction - East Deployment Managers…" at bounding box center [235, 54] width 250 height 33
drag, startPoint x: 358, startPoint y: 28, endPoint x: 354, endPoint y: 29, distance: 4.2
click at [355, 29] on icon at bounding box center [356, 28] width 7 height 7
click at [337, 41] on li "Edit Position e" at bounding box center [338, 42] width 42 height 8
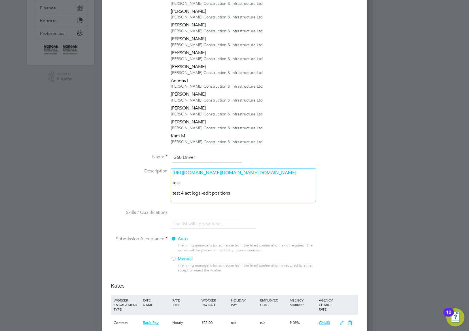
scroll to position [124, 0]
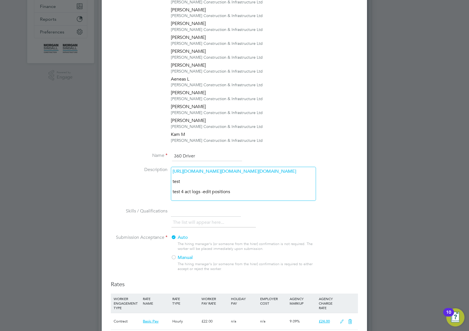
click at [221, 157] on input "360 Driver" at bounding box center [207, 156] width 70 height 10
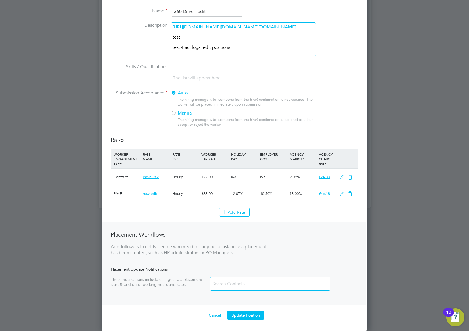
scroll to position [333, 0]
type input "360 Driver -edit"
click at [245, 315] on button "Update Position" at bounding box center [246, 315] width 38 height 9
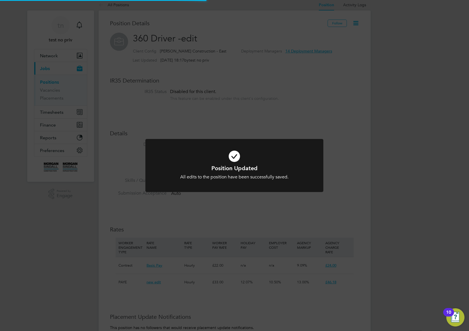
scroll to position [0, 0]
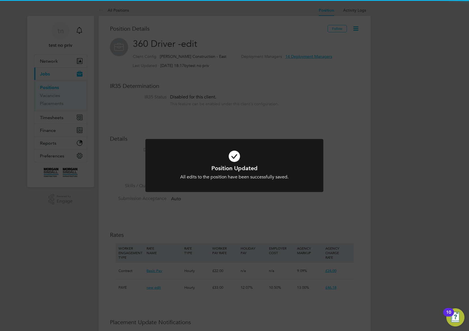
click at [331, 112] on div "Position Updated All edits to the position have been successfully saved. Cancel…" at bounding box center [234, 165] width 469 height 331
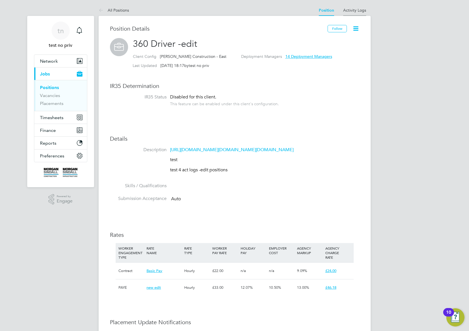
click at [355, 9] on link "Activity Logs" at bounding box center [354, 10] width 23 height 5
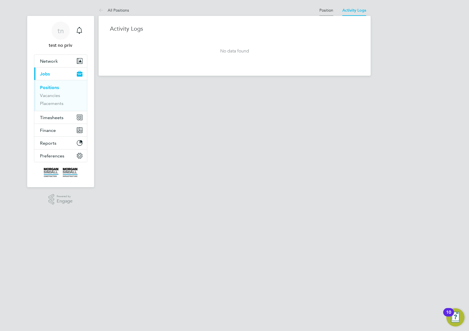
click at [323, 9] on link "Position" at bounding box center [327, 10] width 14 height 5
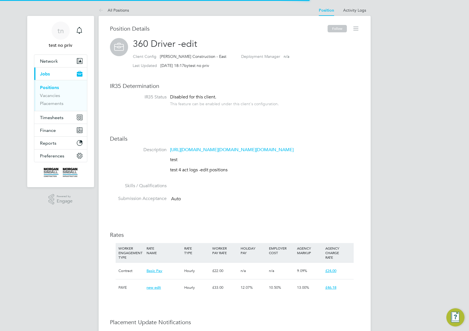
scroll to position [17, 38]
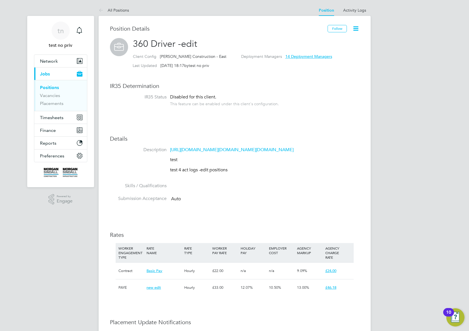
click at [356, 28] on icon at bounding box center [356, 28] width 7 height 7
click at [338, 41] on li "Edit Position e" at bounding box center [338, 42] width 42 height 8
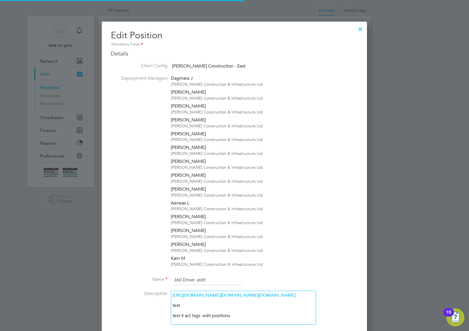
scroll to position [0, 0]
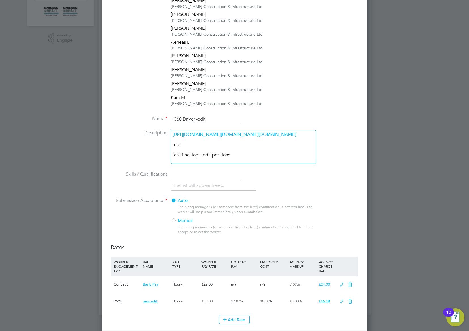
drag, startPoint x: 197, startPoint y: 119, endPoint x: 242, endPoint y: 119, distance: 45.4
click at [242, 119] on input "360 Driver -edit" at bounding box center [207, 119] width 70 height 10
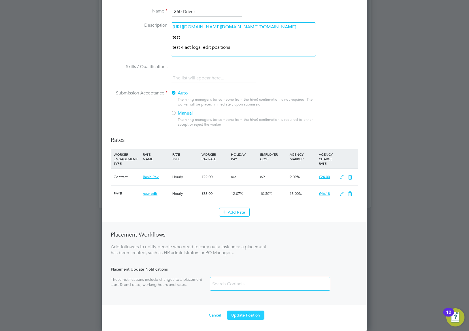
type input "360 Driver"
click at [254, 315] on button "Update Position" at bounding box center [246, 315] width 38 height 9
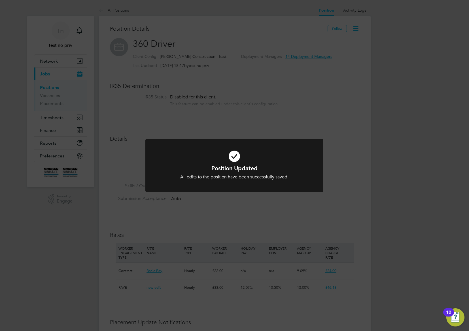
click at [363, 79] on div "Position Updated All edits to the position have been successfully saved. Cancel…" at bounding box center [234, 165] width 469 height 331
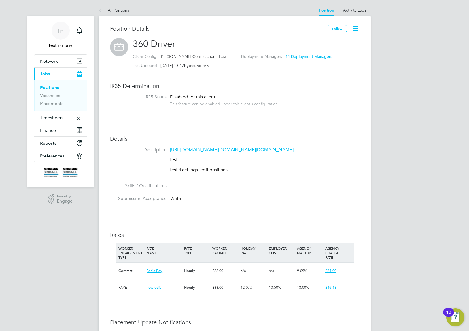
click at [359, 28] on icon at bounding box center [356, 28] width 7 height 7
click at [342, 41] on li "Edit Position e" at bounding box center [338, 42] width 42 height 8
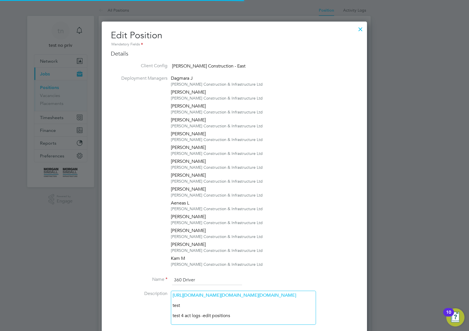
scroll to position [643, 266]
click at [190, 68] on span "Morgan Sindall Construction - East" at bounding box center [208, 66] width 73 height 6
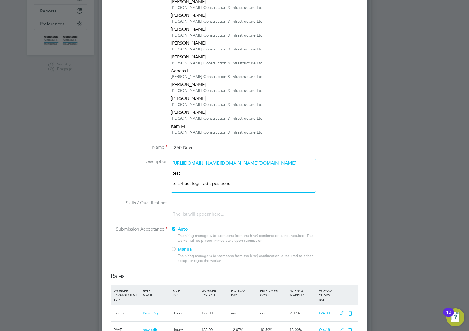
scroll to position [154, 0]
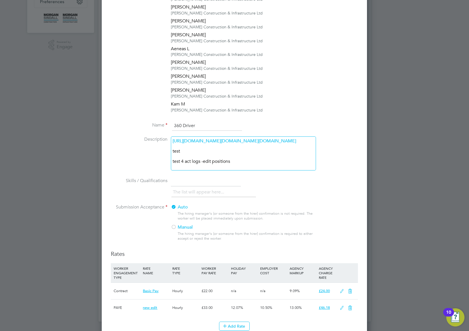
click at [160, 139] on label "Description" at bounding box center [139, 139] width 57 height 6
click at [157, 138] on label "Description" at bounding box center [139, 139] width 57 height 6
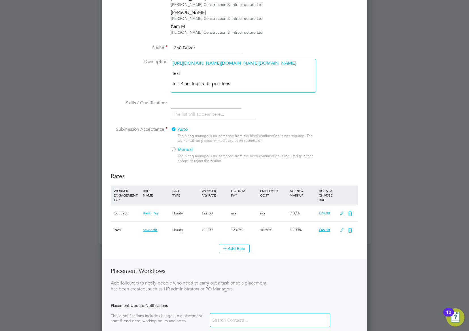
scroll to position [238, 0]
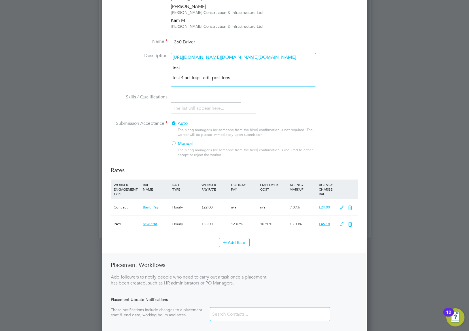
click at [197, 103] on input "text" at bounding box center [206, 97] width 70 height 10
type input "test"
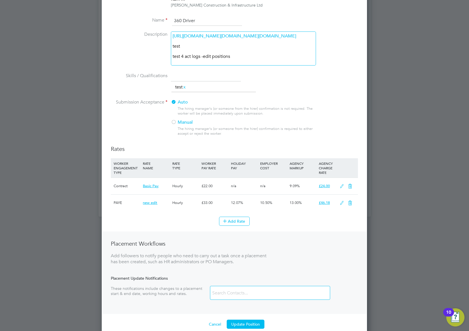
scroll to position [333, 0]
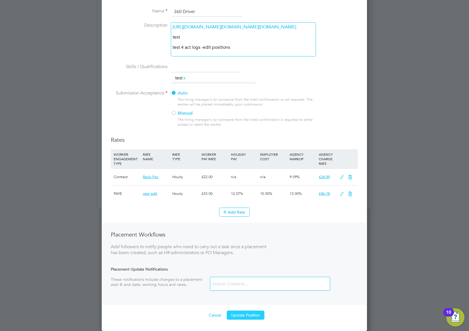
click at [242, 317] on button "Update Position" at bounding box center [246, 315] width 38 height 9
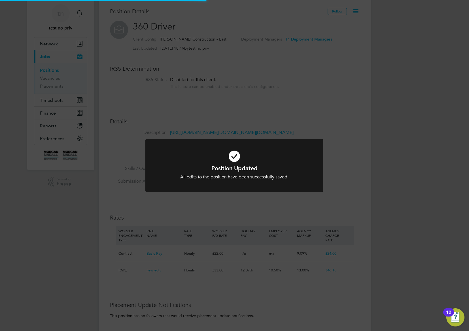
scroll to position [0, 0]
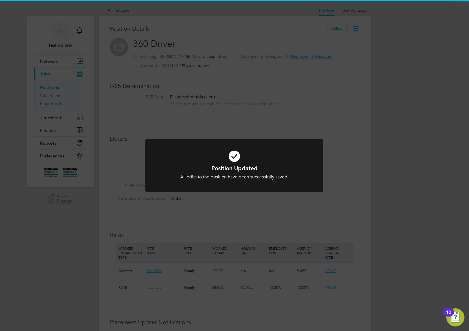
click at [337, 99] on div "Position Updated All edits to the position have been successfully saved. Cancel…" at bounding box center [234, 165] width 469 height 331
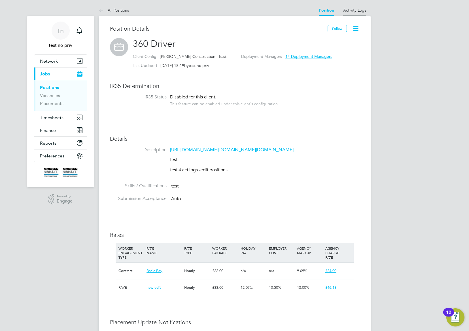
click at [359, 9] on link "Activity Logs" at bounding box center [354, 10] width 23 height 5
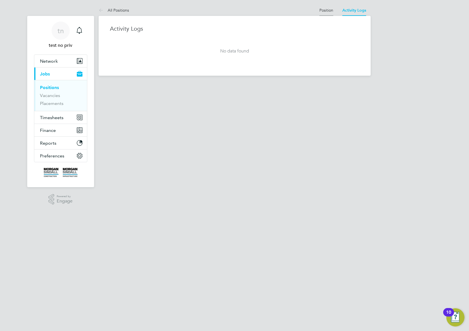
click at [324, 8] on link "Position" at bounding box center [327, 10] width 14 height 5
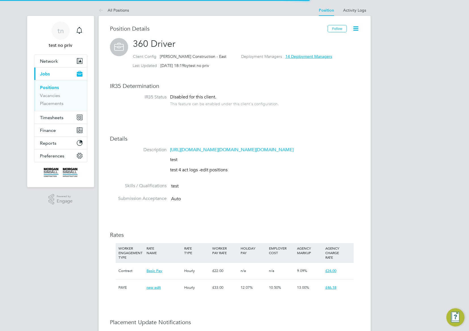
scroll to position [17, 38]
click at [358, 29] on icon at bounding box center [356, 28] width 7 height 7
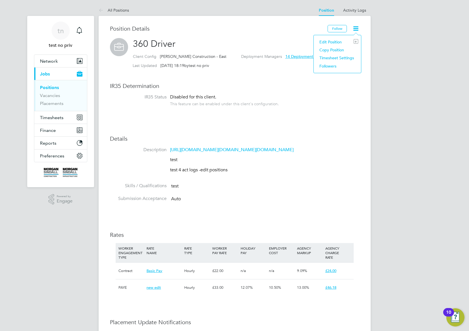
click at [335, 41] on li "Edit Position e" at bounding box center [338, 42] width 42 height 8
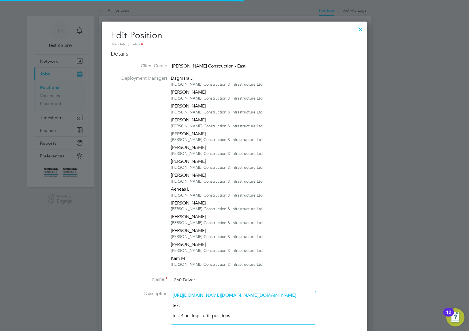
scroll to position [17, 30]
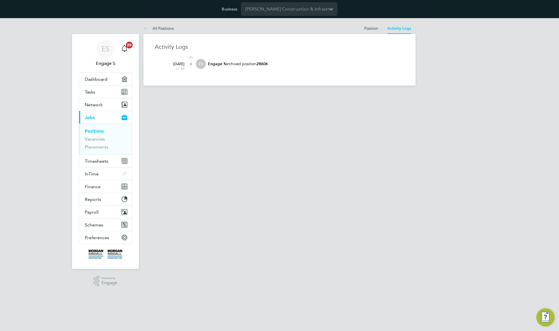
click at [309, 64] on p "Engage S archived position 28606" at bounding box center [305, 63] width 197 height 5
click at [367, 29] on link "Position" at bounding box center [371, 28] width 14 height 5
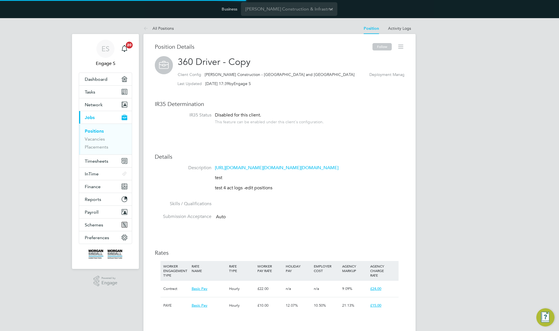
scroll to position [17, 38]
click at [404, 49] on icon at bounding box center [400, 46] width 7 height 7
drag, startPoint x: 391, startPoint y: 60, endPoint x: 382, endPoint y: 77, distance: 19.5
click at [391, 60] on li "Unarchive Position" at bounding box center [383, 60] width 40 height 8
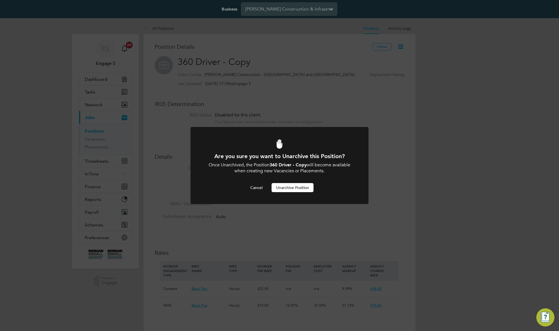
click at [300, 190] on button "Unarchive Position" at bounding box center [293, 187] width 42 height 9
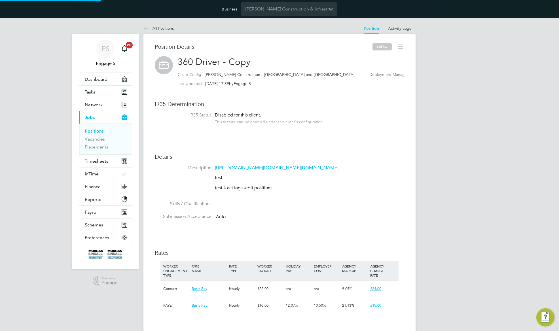
click at [431, 51] on div "ES Engage S Notifications 20 Applications: Dashboard Tasks Network Team Members…" at bounding box center [279, 260] width 559 height 485
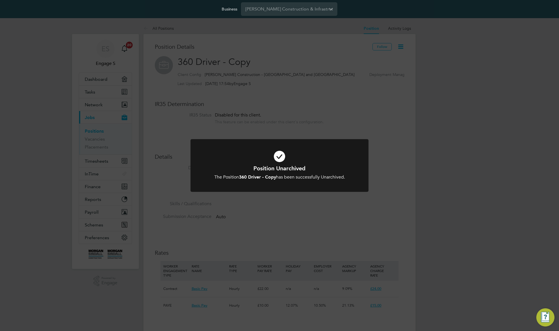
click at [401, 28] on div "Position Unarchived The Position 360 Driver - Copy has been successfully Unarch…" at bounding box center [279, 165] width 559 height 331
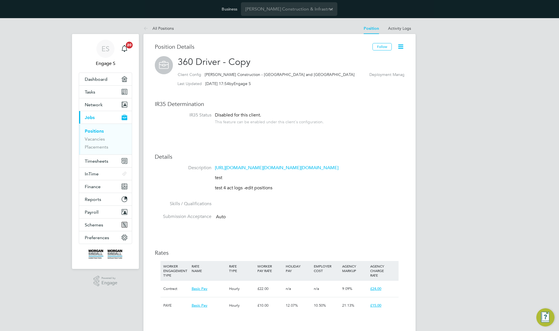
click at [401, 28] on link "Activity Logs" at bounding box center [399, 28] width 23 height 5
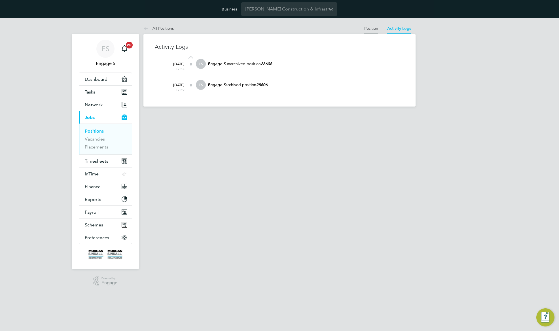
click at [370, 28] on link "Position" at bounding box center [371, 28] width 14 height 5
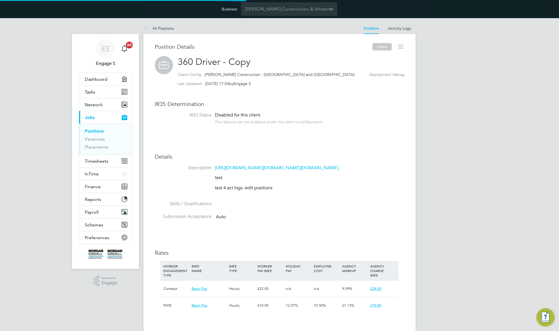
scroll to position [17, 38]
click at [399, 48] on icon at bounding box center [400, 46] width 7 height 7
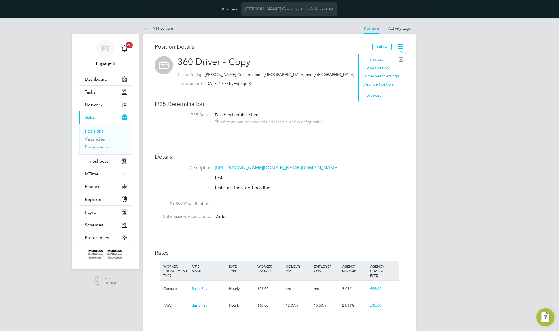
click at [259, 60] on h2 "360 Driver - Copy Client Config Morgan Sindall Construction - Yorkshire and Nor…" at bounding box center [280, 72] width 250 height 33
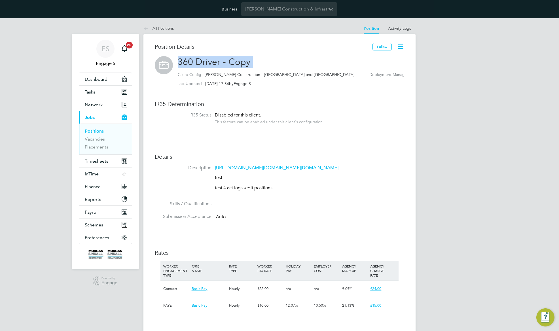
click at [259, 60] on h2 "360 Driver - Copy Client Config Morgan Sindall Construction - Yorkshire and Nor…" at bounding box center [280, 72] width 250 height 33
click at [399, 28] on link "Activity Logs" at bounding box center [399, 28] width 23 height 5
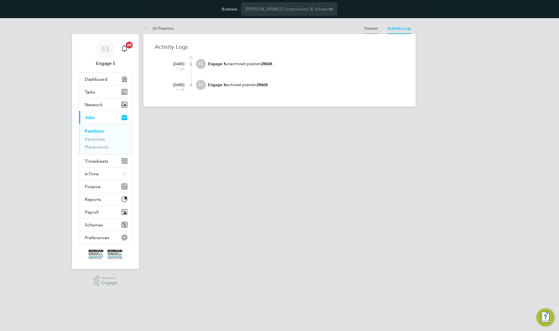
click at [371, 28] on link "Position" at bounding box center [371, 28] width 14 height 5
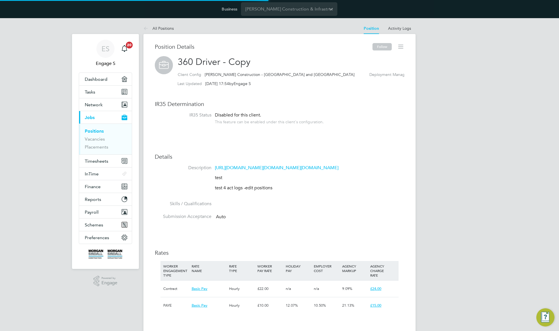
scroll to position [17, 38]
drag, startPoint x: 384, startPoint y: 48, endPoint x: 378, endPoint y: 66, distance: 18.9
click at [383, 49] on button "Follow" at bounding box center [382, 46] width 19 height 7
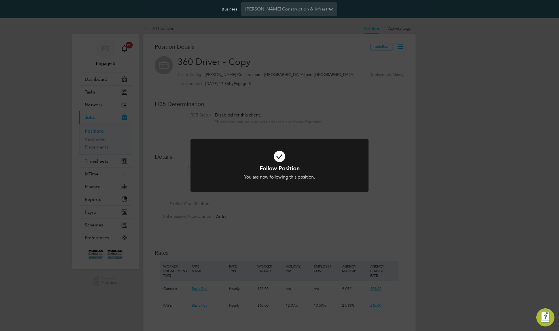
click at [423, 62] on div "Follow Position You are now following this position. Cancel Okay" at bounding box center [279, 165] width 559 height 331
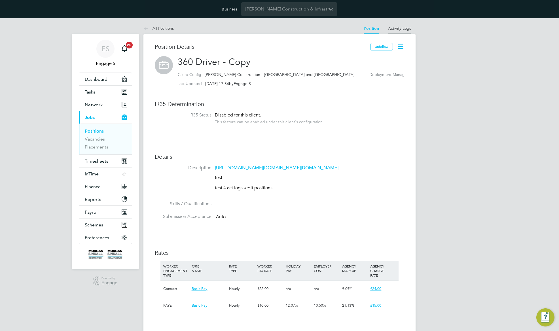
click at [401, 28] on link "Activity Logs" at bounding box center [399, 28] width 23 height 5
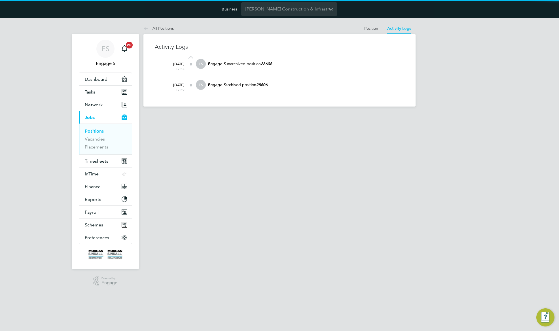
click at [450, 48] on div "ES Engage S Notifications 20 Applications: Dashboard Tasks Network Team Members…" at bounding box center [279, 67] width 559 height 98
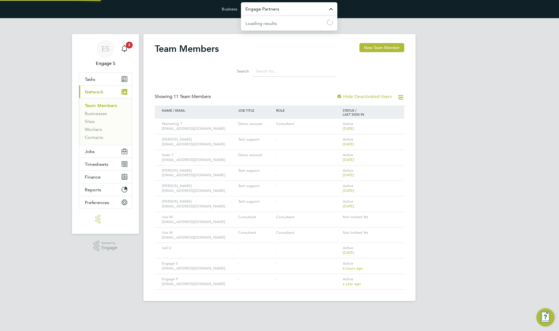
click at [300, 11] on input "Engage Partners" at bounding box center [289, 8] width 96 height 13
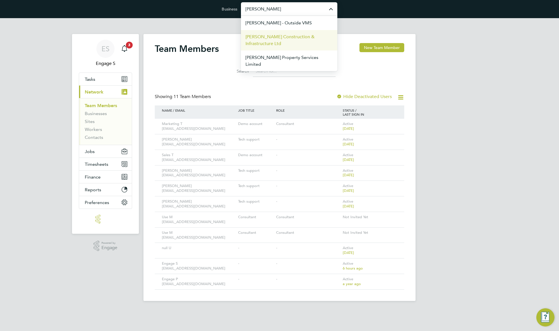
click at [298, 39] on span "[PERSON_NAME] Construction & Infrastructure Ltd" at bounding box center [289, 40] width 87 height 14
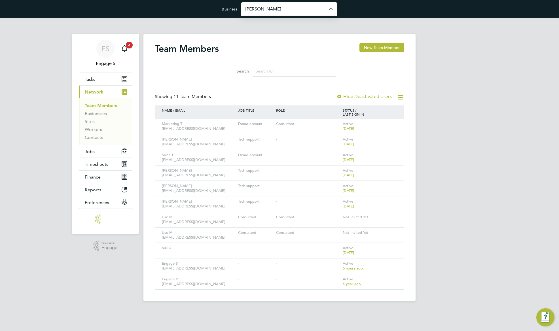
type input "[PERSON_NAME] Construction & Infrastructure Ltd"
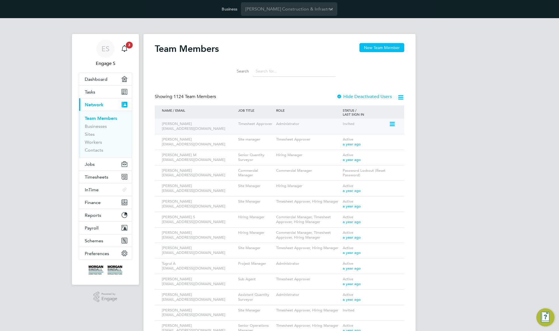
click at [393, 125] on icon at bounding box center [392, 124] width 6 height 7
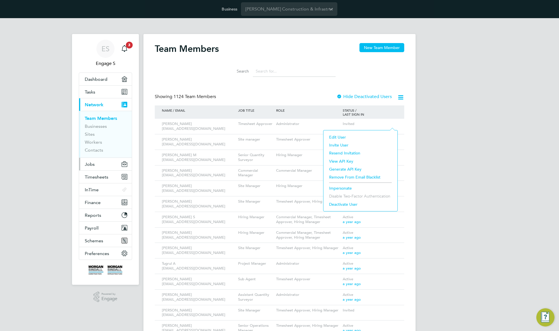
click at [97, 167] on button "Jobs" at bounding box center [105, 164] width 53 height 12
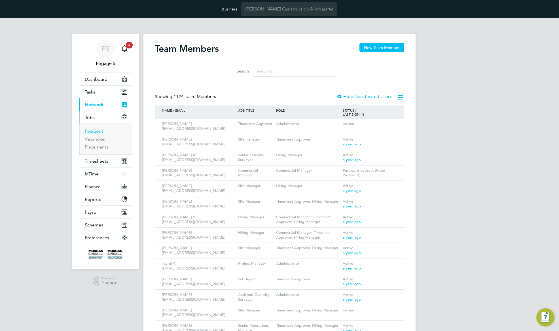
click at [91, 130] on link "Positions" at bounding box center [94, 130] width 19 height 5
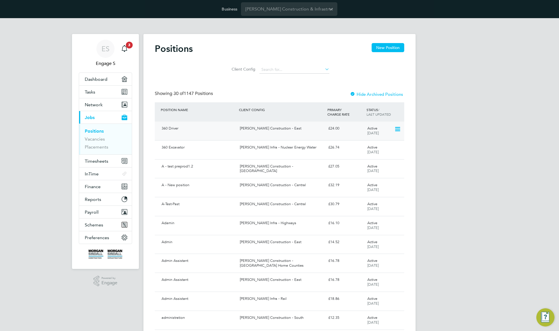
click at [397, 129] on icon at bounding box center [398, 129] width 6 height 7
click at [272, 131] on div "[PERSON_NAME] Construction - East" at bounding box center [282, 128] width 88 height 9
click at [111, 102] on button "Network" at bounding box center [105, 104] width 53 height 12
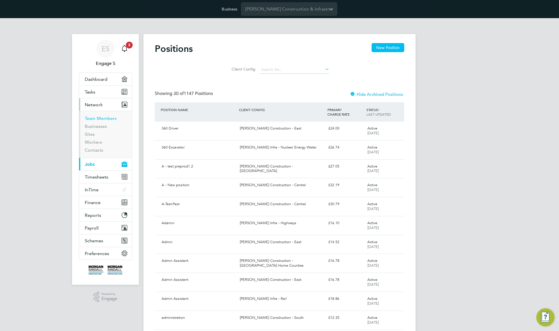
click at [105, 120] on link "Team Members" at bounding box center [101, 118] width 32 height 5
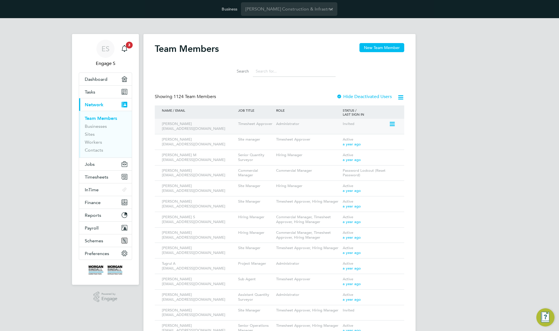
click at [394, 124] on icon at bounding box center [392, 124] width 6 height 7
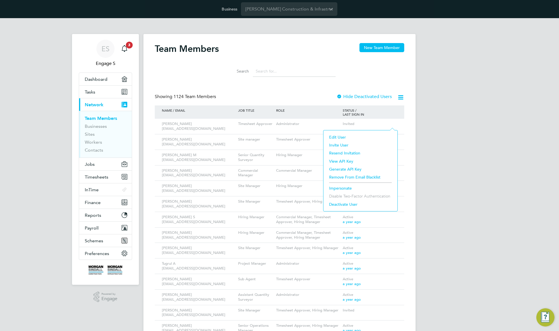
click at [343, 187] on li "Impersonate" at bounding box center [360, 188] width 68 height 8
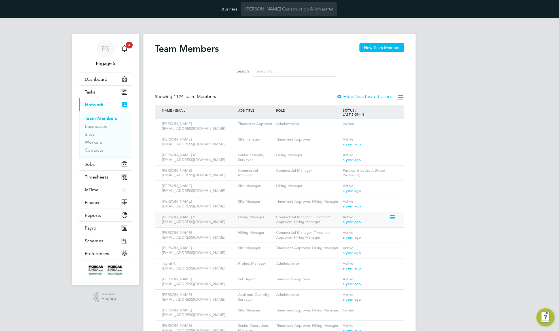
drag, startPoint x: 396, startPoint y: 217, endPoint x: 380, endPoint y: 225, distance: 17.8
click at [395, 217] on icon at bounding box center [392, 217] width 6 height 7
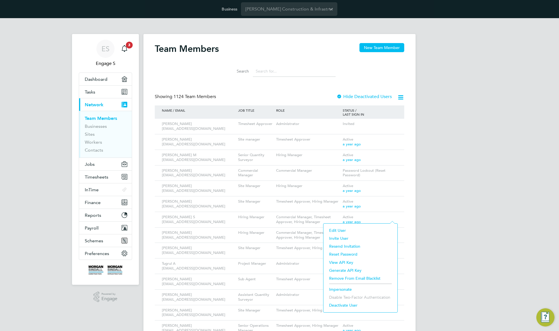
click at [343, 229] on li "Edit User" at bounding box center [360, 231] width 68 height 8
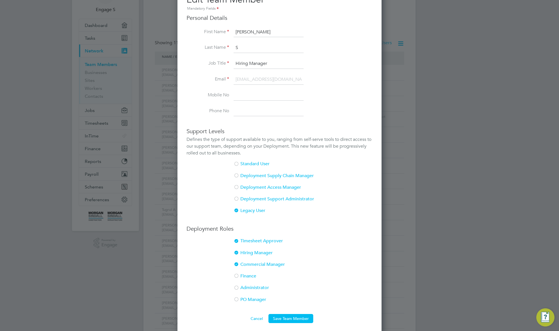
scroll to position [169, 0]
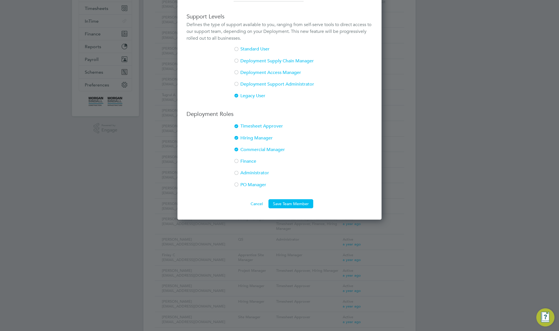
click at [238, 173] on div at bounding box center [237, 174] width 6 height 6
click at [239, 162] on div at bounding box center [237, 162] width 6 height 6
click at [238, 184] on div at bounding box center [237, 185] width 6 height 6
click at [295, 205] on button "Save Team Member" at bounding box center [291, 203] width 45 height 9
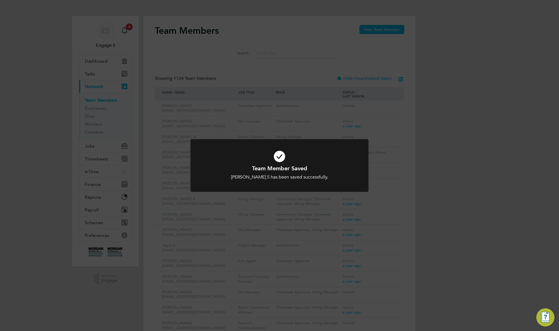
scroll to position [0, 0]
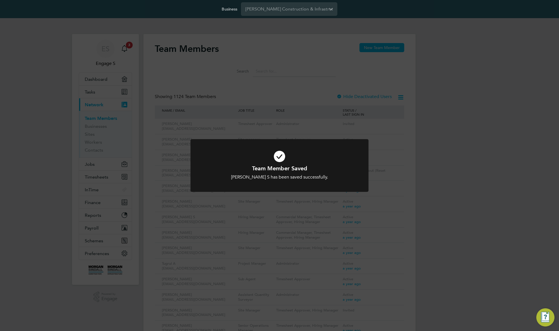
click at [459, 188] on div "Team Member Saved Dhaval S has been saved successfully. Cancel Okay" at bounding box center [279, 165] width 559 height 331
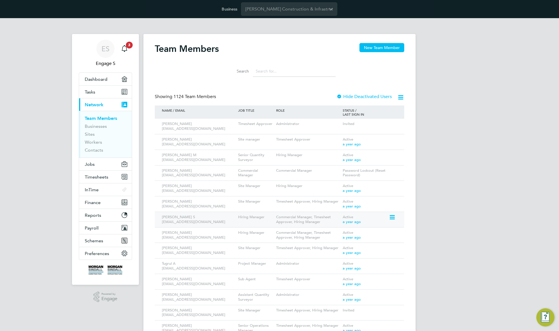
click at [393, 216] on icon at bounding box center [392, 217] width 6 height 7
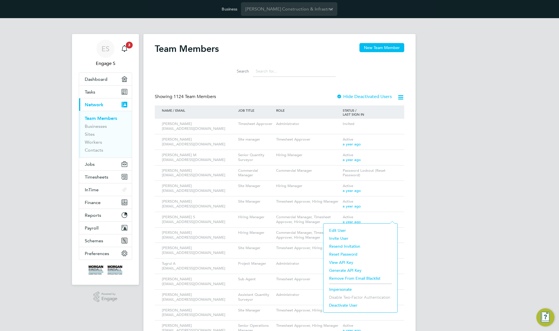
click at [343, 288] on li "Impersonate" at bounding box center [360, 290] width 68 height 8
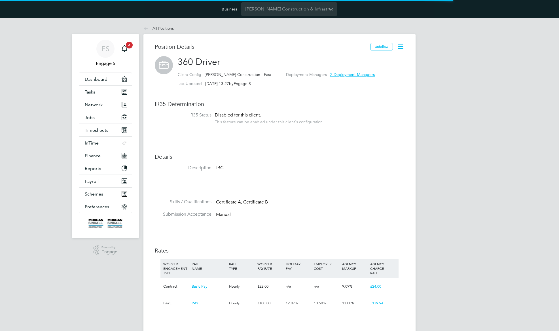
scroll to position [17, 38]
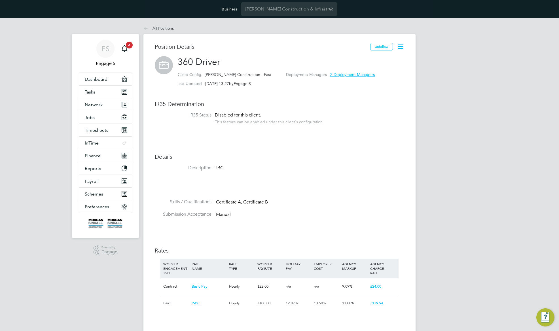
click at [400, 47] on icon at bounding box center [400, 46] width 7 height 7
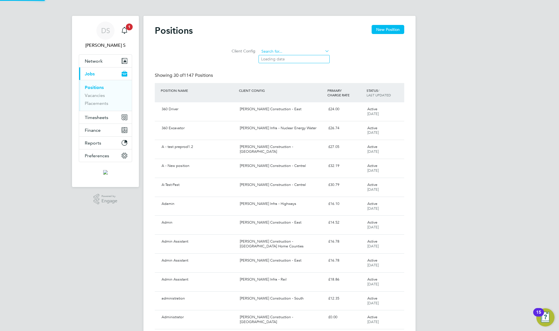
click at [314, 50] on input at bounding box center [295, 52] width 70 height 8
click at [314, 43] on div "Client Config" at bounding box center [280, 50] width 250 height 16
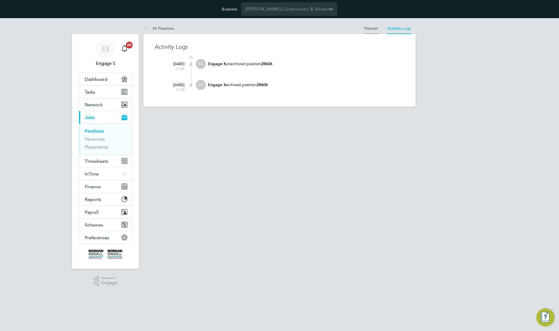
click at [370, 27] on link "Position" at bounding box center [371, 28] width 14 height 5
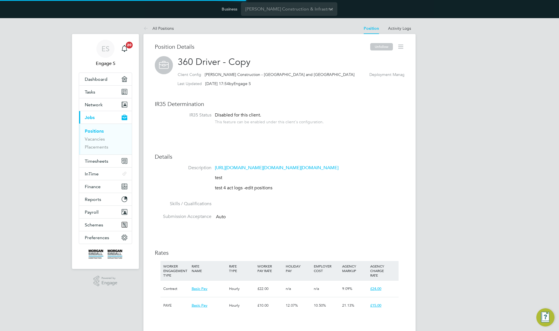
scroll to position [17, 38]
click at [414, 73] on span "14 Deployment Managers" at bounding box center [437, 74] width 47 height 5
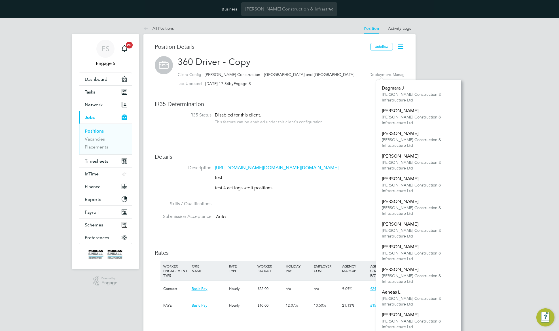
scroll to position [5, 47]
click at [370, 77] on label "Deployment Managers" at bounding box center [390, 74] width 41 height 5
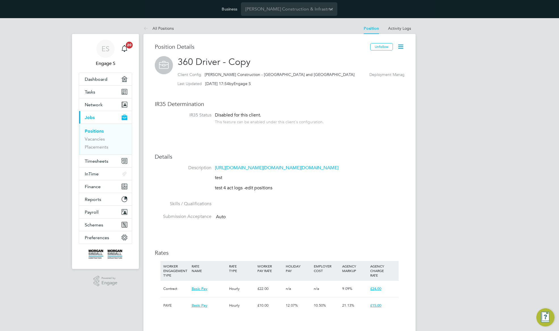
scroll to position [195, 0]
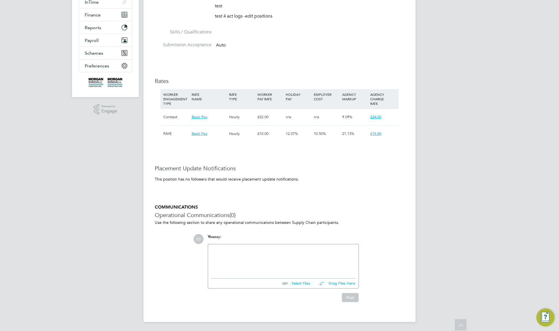
click at [285, 256] on div at bounding box center [284, 260] width 144 height 24
click at [224, 249] on div "teste d@shau" at bounding box center [284, 260] width 144 height 24
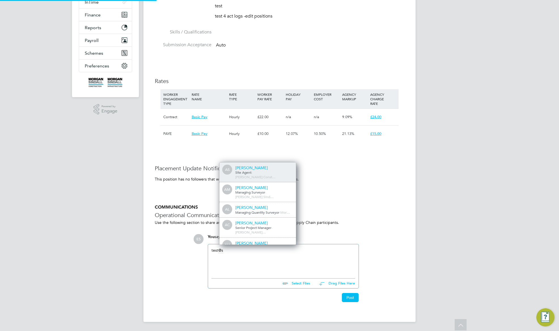
scroll to position [0, 0]
click at [266, 175] on span "[PERSON_NAME]…" at bounding box center [250, 177] width 31 height 5
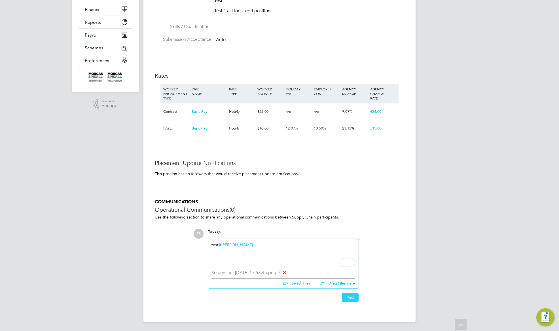
click at [349, 302] on button "Post" at bounding box center [350, 297] width 17 height 9
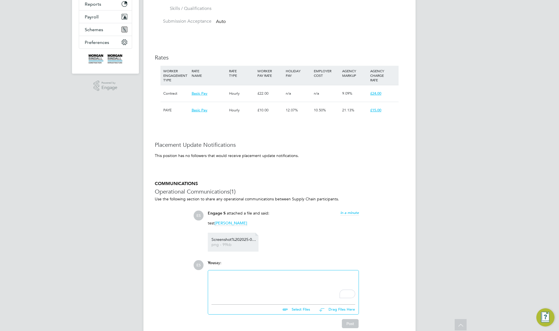
click at [250, 242] on span "Screenshot%202025-09-15%20at%2017.53.45" at bounding box center [234, 240] width 45 height 4
click at [281, 195] on h3 "Operational Communications (1)" at bounding box center [280, 191] width 250 height 7
click at [282, 195] on h3 "Operational Communications (1)" at bounding box center [280, 191] width 250 height 7
click at [349, 215] on span "in a few seconds" at bounding box center [345, 212] width 28 height 5
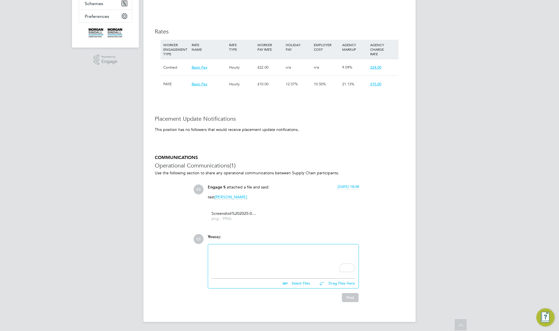
click at [294, 261] on div "To enrich screen reader interactions, please activate Accessibility in Grammarl…" at bounding box center [284, 260] width 144 height 24
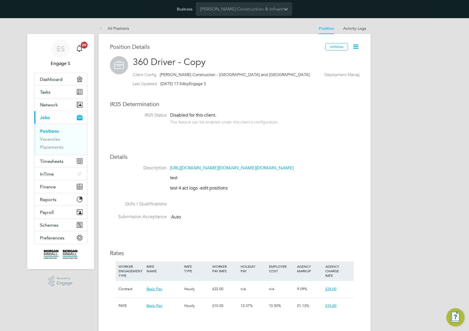
click at [302, 259] on div "Position Details Unfollow 360 Driver - Copy Client Config [PERSON_NAME] Constru…" at bounding box center [235, 287] width 250 height 489
drag, startPoint x: 241, startPoint y: 214, endPoint x: 162, endPoint y: 205, distance: 79.4
click at [162, 201] on li "Description [URL][DOMAIN_NAME][DOMAIN_NAME][DOMAIN_NAME] test test 4 act logs -…" at bounding box center [235, 183] width 250 height 36
click at [330, 93] on div "Position Details Unfollow 360 Driver - Copy Client Config [PERSON_NAME] Constru…" at bounding box center [235, 287] width 250 height 489
click at [361, 28] on link "Activity Logs" at bounding box center [354, 28] width 23 height 5
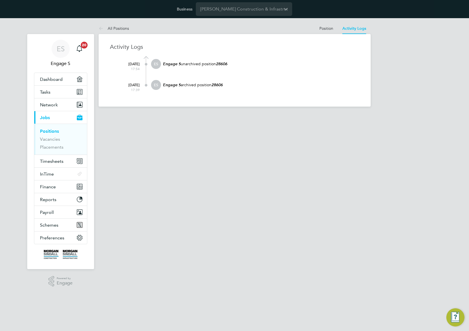
click at [220, 83] on em "28606" at bounding box center [217, 85] width 11 height 5
click at [329, 24] on li "Position" at bounding box center [327, 28] width 14 height 11
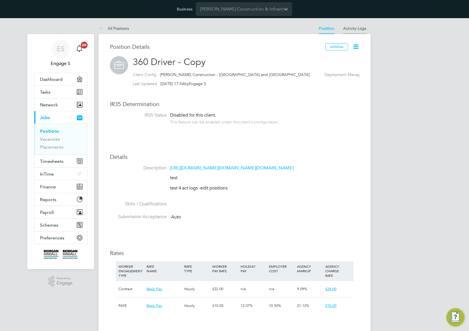
click at [358, 28] on link "Activity Logs" at bounding box center [354, 28] width 23 height 5
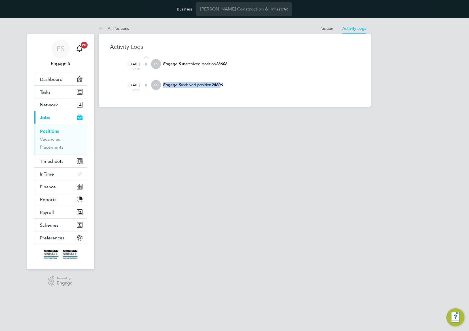
drag, startPoint x: 223, startPoint y: 83, endPoint x: 165, endPoint y: 85, distance: 57.9
click at [164, 85] on p "Engage S archived position 28606" at bounding box center [261, 84] width 197 height 5
copy p "Engage S archived position 2860"
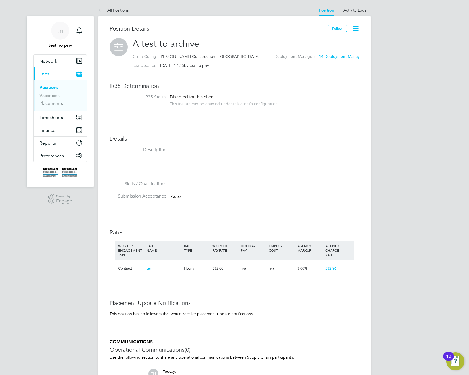
scroll to position [17, 38]
drag, startPoint x: 203, startPoint y: 137, endPoint x: 226, endPoint y: 179, distance: 48.5
click at [224, 177] on div "Position Details Follow A test to archive Client Config [PERSON_NAME] Construct…" at bounding box center [234, 235] width 250 height 421
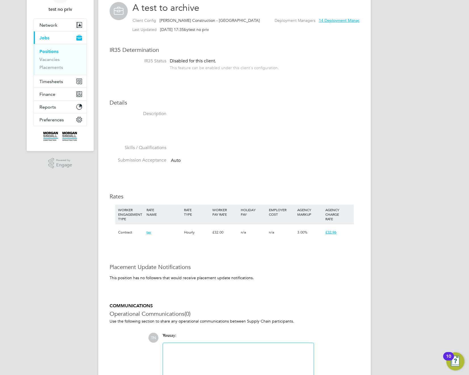
scroll to position [91, 0]
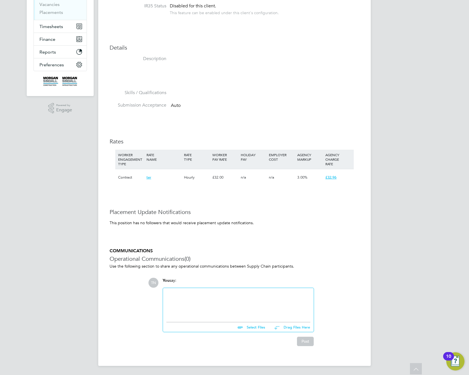
click at [196, 236] on div "Position Details Follow A test to archive Client Config [PERSON_NAME] Construct…" at bounding box center [234, 144] width 250 height 421
click at [190, 301] on div at bounding box center [238, 304] width 144 height 24
click at [190, 301] on div "To enrich screen reader interactions, please activate Accessibility in Grammarl…" at bounding box center [238, 304] width 144 height 24
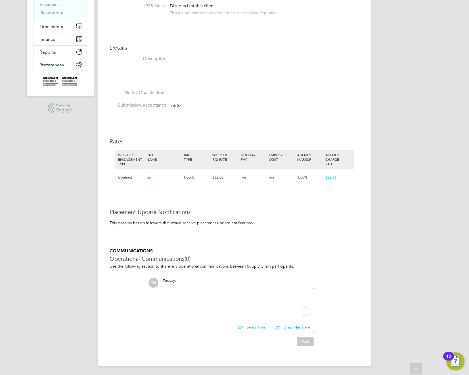
click at [190, 301] on div "To enrich screen reader interactions, please activate Accessibility in Grammarl…" at bounding box center [238, 304] width 144 height 24
drag, startPoint x: 198, startPoint y: 256, endPoint x: 110, endPoint y: 250, distance: 88.8
click at [110, 250] on div "COMMUNICATIONS Operational Communications (0) Use the following section to shar…" at bounding box center [234, 297] width 250 height 98
copy div "COMMUNICATIONS Operational Communications (0)"
click at [206, 302] on div "To enrich screen reader interactions, please activate Accessibility in Grammarl…" at bounding box center [238, 304] width 144 height 24
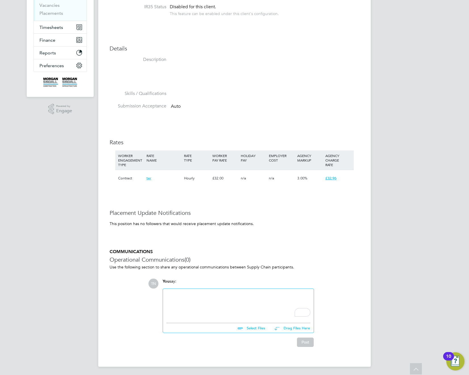
scroll to position [90, 0]
click at [150, 178] on div "ter" at bounding box center [164, 178] width 38 height 16
click at [335, 179] on span "£32.96" at bounding box center [330, 178] width 11 height 5
click at [337, 274] on div "COMMUNICATIONS Operational Communications (0) Use the following section to shar…" at bounding box center [234, 298] width 250 height 98
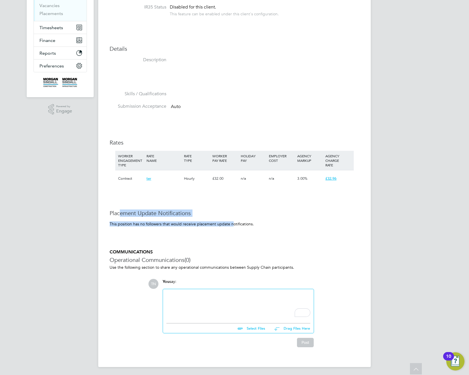
drag, startPoint x: 219, startPoint y: 222, endPoint x: 119, endPoint y: 211, distance: 100.9
click at [119, 211] on div "Position Details Follow A test to archive Client Config Morgan Sindall Construc…" at bounding box center [234, 145] width 250 height 421
click at [237, 276] on div "COMMUNICATIONS Operational Communications (0) Use the following section to shar…" at bounding box center [234, 298] width 250 height 98
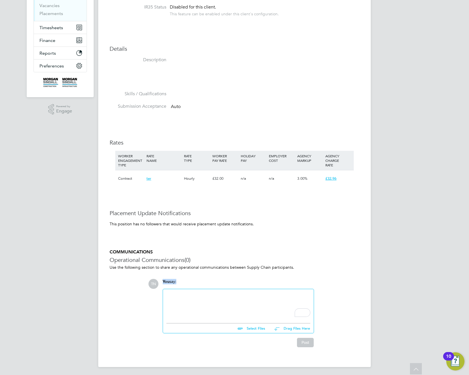
click at [191, 267] on p "Use the following section to share any operational communications between Suppl…" at bounding box center [234, 267] width 250 height 5
click at [305, 349] on div "COMMUNICATIONS Operational Communications (0) Use the following section to shar…" at bounding box center [234, 302] width 250 height 106
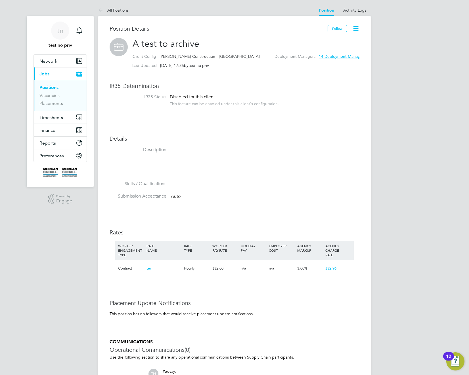
click at [245, 267] on div "n/a" at bounding box center [253, 268] width 28 height 16
click at [159, 153] on li "Description" at bounding box center [234, 164] width 250 height 34
click at [160, 149] on label "Description" at bounding box center [137, 150] width 57 height 6
click at [355, 10] on link "Activity Logs" at bounding box center [354, 10] width 23 height 5
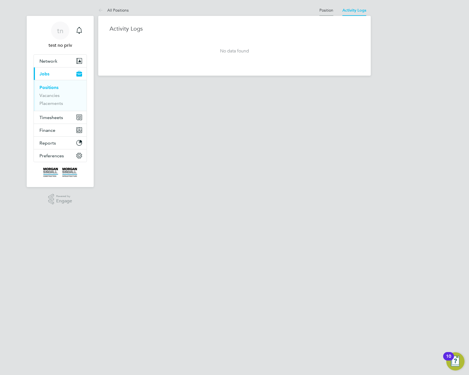
click at [324, 11] on link "Position" at bounding box center [326, 10] width 14 height 5
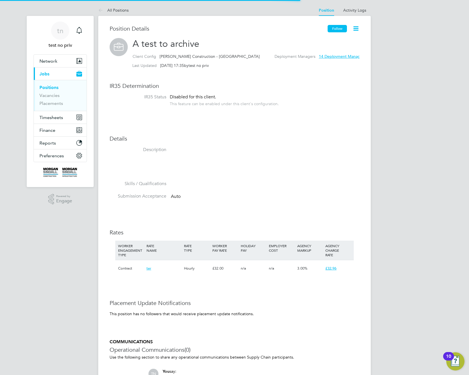
scroll to position [17, 38]
drag, startPoint x: 335, startPoint y: 31, endPoint x: 319, endPoint y: 65, distance: 37.9
click at [334, 33] on follow-button "Follow" at bounding box center [337, 30] width 20 height 5
click at [358, 8] on link "Activity Logs" at bounding box center [354, 10] width 23 height 5
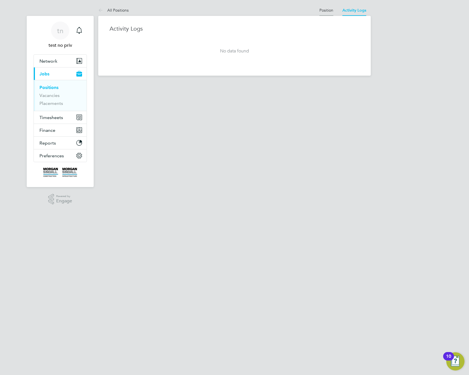
click at [322, 10] on link "Position" at bounding box center [326, 10] width 14 height 5
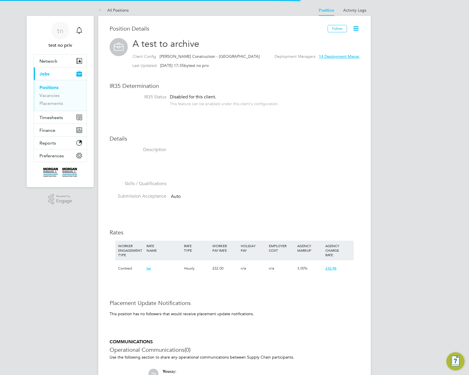
scroll to position [17, 38]
click at [357, 28] on icon at bounding box center [355, 28] width 7 height 7
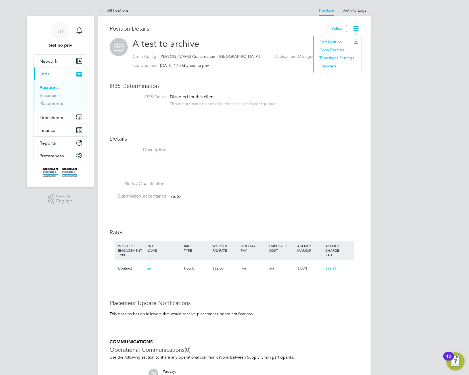
click at [325, 68] on li "Followers" at bounding box center [337, 66] width 42 height 8
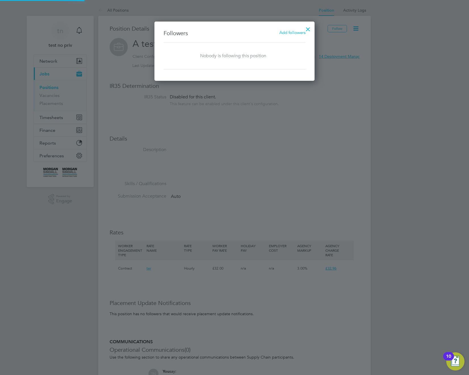
scroll to position [3, 3]
click at [290, 30] on span "Add followers" at bounding box center [292, 32] width 26 height 5
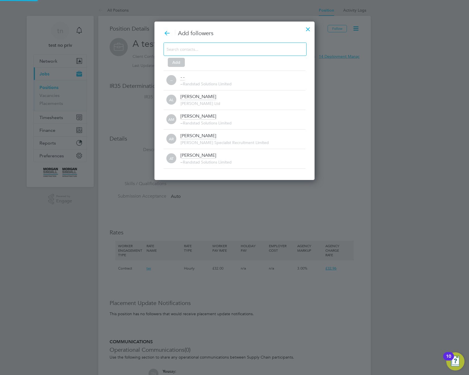
scroll to position [0, 0]
click at [206, 52] on input at bounding box center [231, 48] width 128 height 7
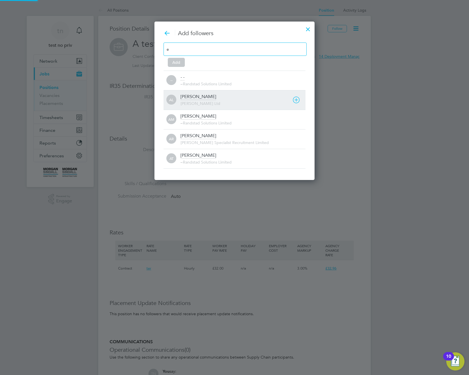
scroll to position [3, 3]
type input "e"
click at [195, 100] on div "Adam A Commercial Manager - Morgan Sindall Construction & Infrastructu…" at bounding box center [242, 100] width 125 height 12
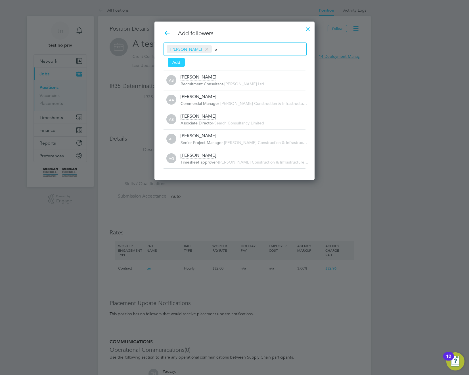
click at [178, 61] on button "Add" at bounding box center [176, 62] width 17 height 9
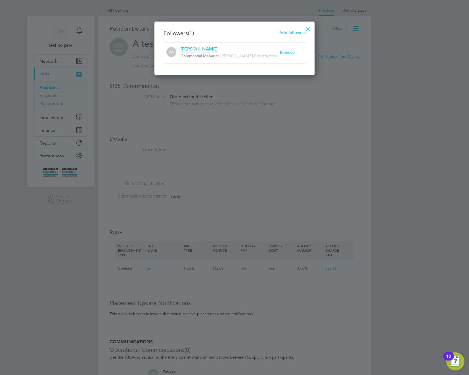
click at [310, 27] on div at bounding box center [308, 28] width 10 height 10
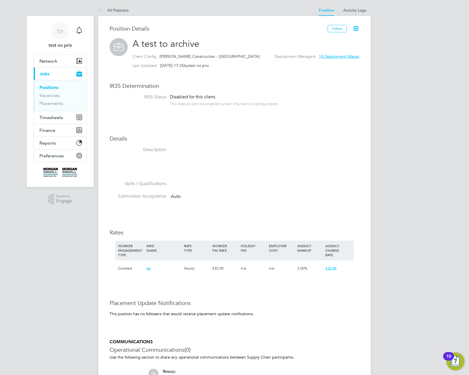
click at [348, 153] on li "Description" at bounding box center [234, 164] width 250 height 34
click at [357, 10] on link "Activity Logs" at bounding box center [354, 10] width 23 height 5
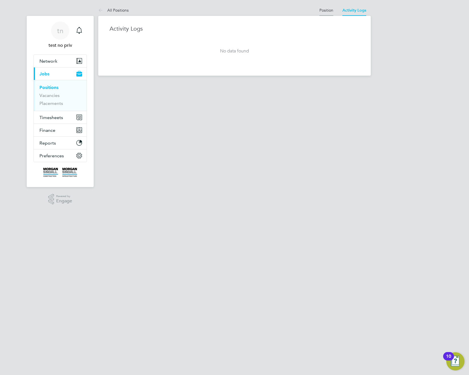
click at [321, 10] on link "Position" at bounding box center [326, 10] width 14 height 5
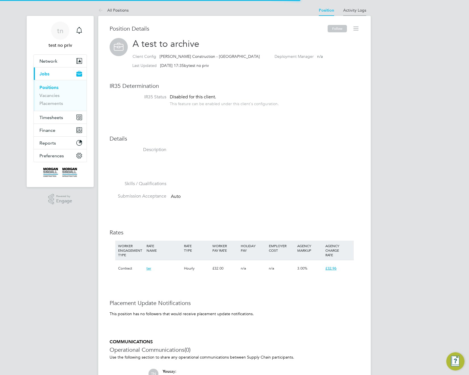
scroll to position [17, 38]
click at [348, 5] on li "Activity Logs" at bounding box center [354, 10] width 23 height 11
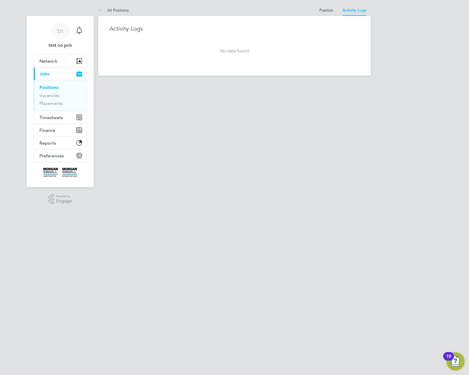
click at [281, 10] on div "All Positions Position Activity Logs Position Activity Logs All Positions Activ…" at bounding box center [234, 40] width 272 height 71
drag, startPoint x: 231, startPoint y: 31, endPoint x: 157, endPoint y: 26, distance: 74.2
click at [158, 26] on h3 "Activity Logs" at bounding box center [234, 28] width 250 height 7
click at [326, 10] on link "Position" at bounding box center [326, 10] width 14 height 5
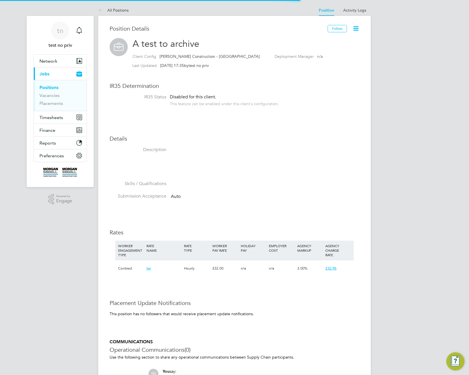
scroll to position [17, 38]
click at [354, 28] on icon at bounding box center [355, 28] width 7 height 7
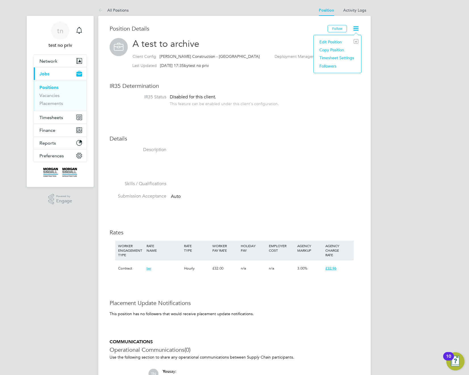
click at [344, 93] on div "Position Details Follow A test to archive Client Config [PERSON_NAME] Construct…" at bounding box center [234, 235] width 250 height 421
click at [355, 30] on icon at bounding box center [355, 28] width 7 height 7
click at [140, 26] on h3 "Position Details" at bounding box center [218, 28] width 218 height 7
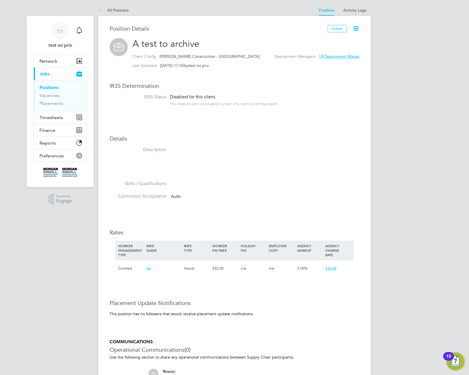
click at [167, 41] on span "A test to archive" at bounding box center [165, 43] width 67 height 11
click at [400, 141] on div "tn test no priv Notifications Applications: Network Team Members Businesses Sit…" at bounding box center [234, 233] width 469 height 466
click at [366, 114] on div "Position Details Follow A test to archive Client Config [PERSON_NAME] Construct…" at bounding box center [234, 236] width 272 height 441
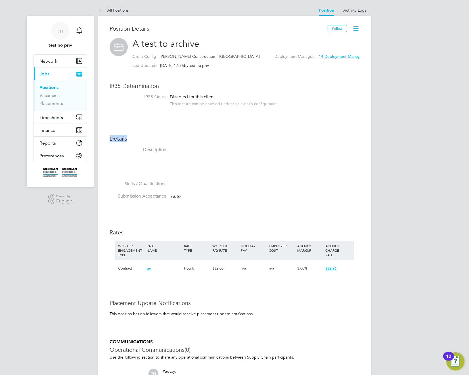
click at [354, 29] on icon at bounding box center [355, 28] width 7 height 7
click at [322, 146] on div "Position Details Follow A test to archive Client Config [PERSON_NAME] Construct…" at bounding box center [234, 235] width 250 height 421
click at [355, 28] on icon at bounding box center [355, 28] width 7 height 7
click at [252, 21] on div "Position Details Follow A test to archive Client Config [PERSON_NAME] Construct…" at bounding box center [234, 236] width 272 height 441
click at [359, 11] on link "Activity Logs" at bounding box center [354, 10] width 23 height 5
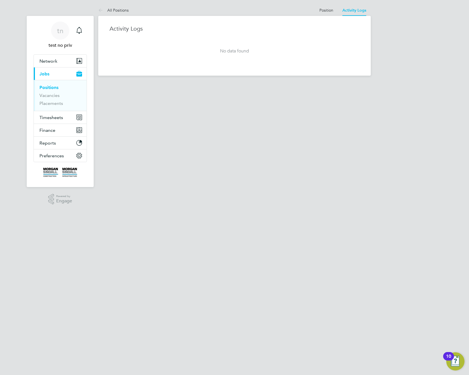
click at [315, 10] on at-navigation-tab "Position" at bounding box center [326, 9] width 23 height 5
click at [327, 10] on link "Position" at bounding box center [326, 10] width 14 height 5
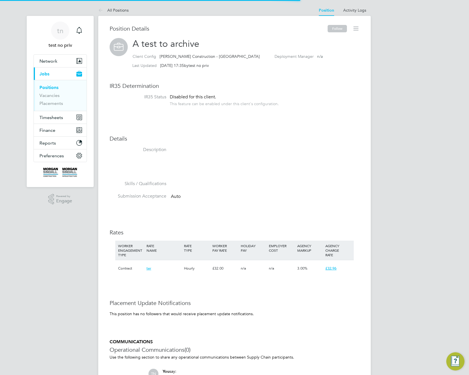
scroll to position [17, 38]
click at [351, 8] on link "Activity Logs" at bounding box center [354, 10] width 23 height 5
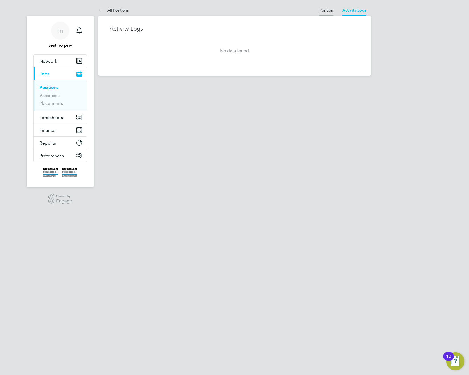
click at [321, 12] on link "Position" at bounding box center [326, 10] width 14 height 5
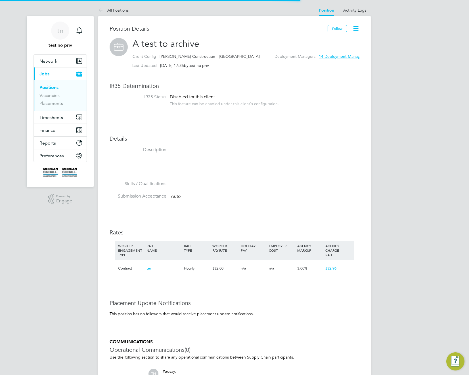
scroll to position [17, 38]
click at [142, 31] on h3 "Position Details" at bounding box center [218, 28] width 218 height 7
click at [161, 31] on h3 "Position Details" at bounding box center [218, 28] width 218 height 7
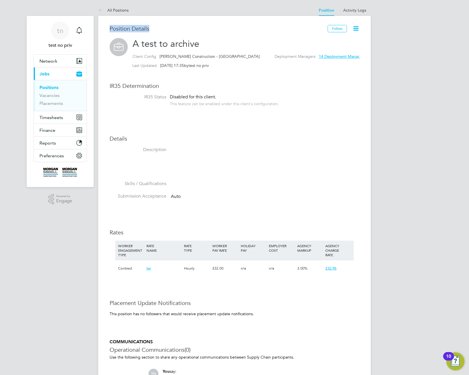
drag, startPoint x: 163, startPoint y: 27, endPoint x: 101, endPoint y: 26, distance: 61.9
click at [101, 26] on div "Position Details Follow A test to archive Client Config [PERSON_NAME] Construct…" at bounding box center [234, 236] width 272 height 441
click at [359, 11] on link "Activity Logs" at bounding box center [354, 10] width 23 height 5
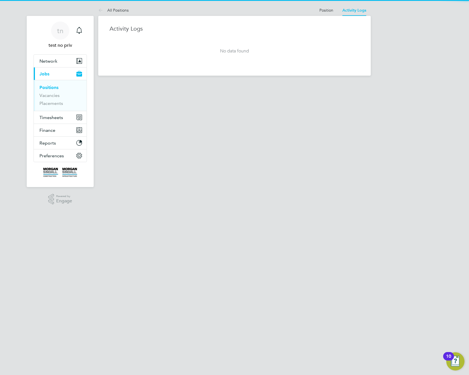
click at [268, 85] on html "tn test no priv Notifications Applications: Network Team Members Businesses Sit…" at bounding box center [234, 42] width 469 height 85
click at [332, 5] on li "Position" at bounding box center [326, 10] width 14 height 11
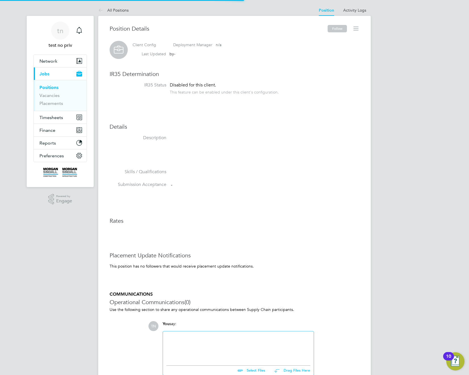
scroll to position [5, 34]
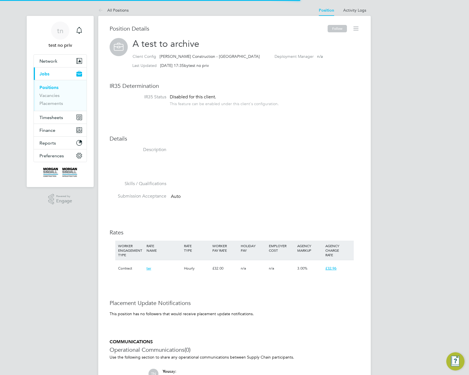
click at [326, 11] on link "Position" at bounding box center [326, 10] width 15 height 5
click at [261, 11] on div "All Positions Position Activity Logs Position Activity Logs All Positions Posit…" at bounding box center [234, 231] width 272 height 453
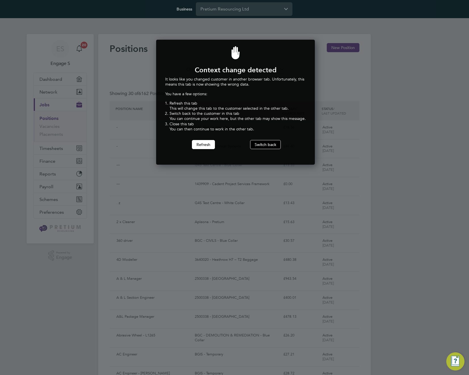
scroll to position [125, 157]
click at [267, 143] on button "Switch back" at bounding box center [265, 144] width 31 height 9
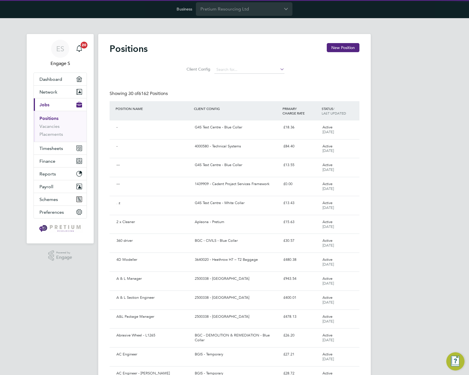
click at [242, 96] on div "Showing 30 of 6162 Positions" at bounding box center [234, 96] width 250 height 10
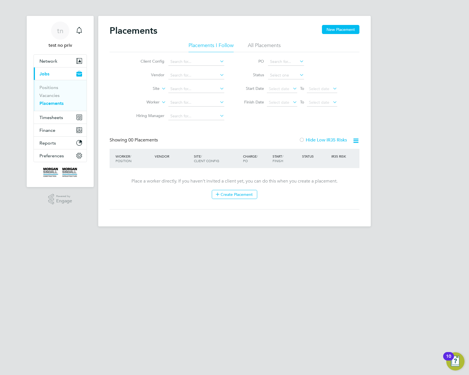
click at [271, 45] on li "All Placements" at bounding box center [264, 47] width 33 height 10
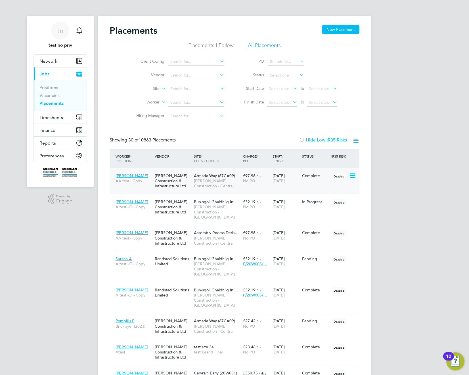
click at [206, 185] on span "[PERSON_NAME] Construction - Central" at bounding box center [217, 183] width 46 height 10
